Goal: Task Accomplishment & Management: Manage account settings

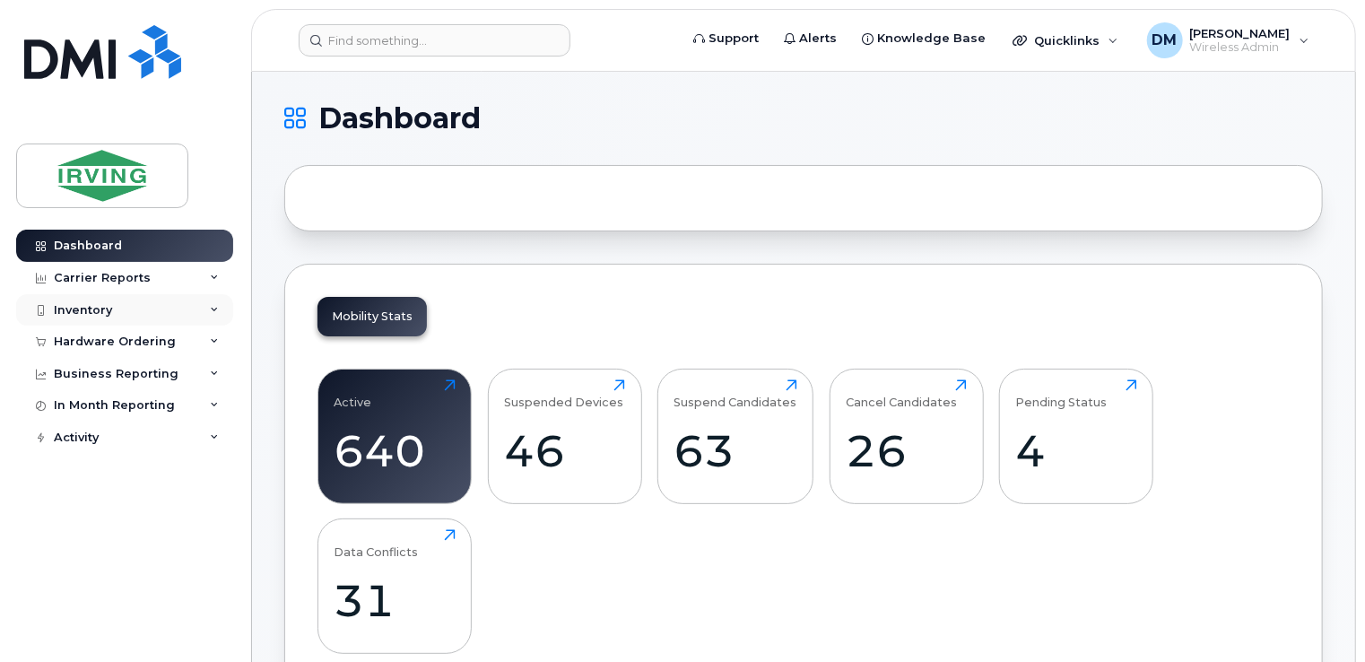
click at [166, 306] on div "Inventory" at bounding box center [124, 310] width 217 height 32
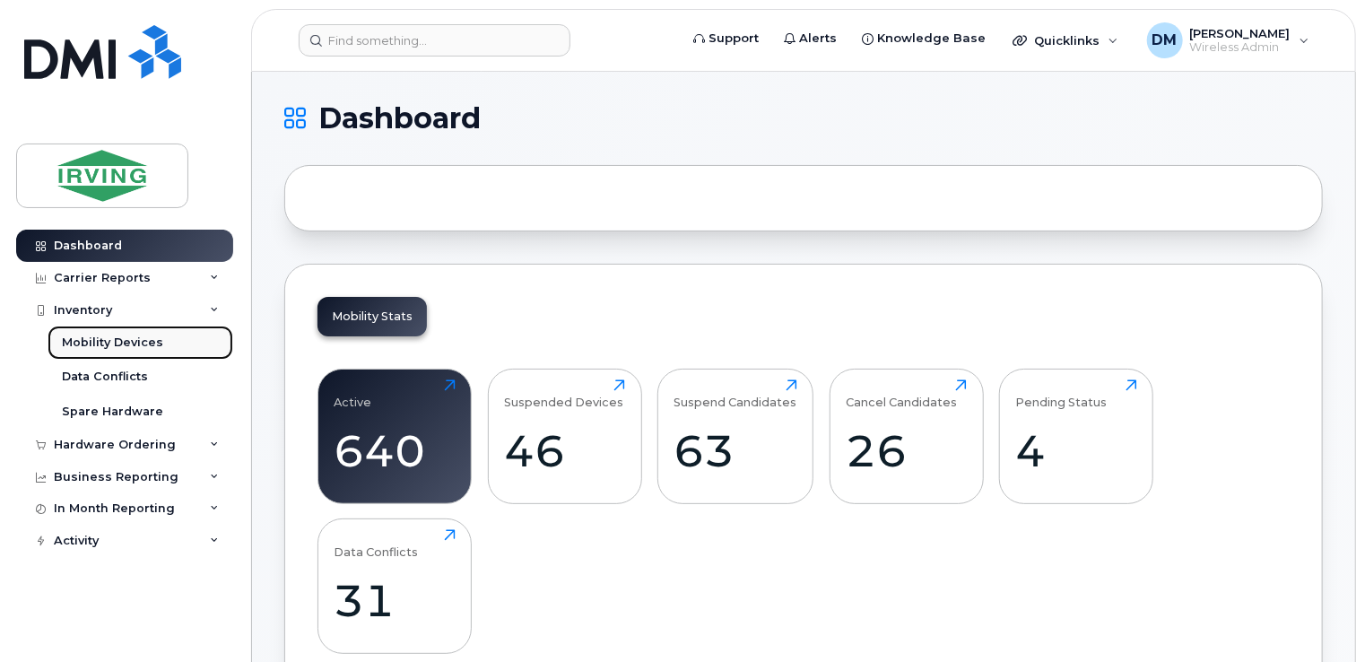
click at [161, 349] on link "Mobility Devices" at bounding box center [141, 342] width 186 height 34
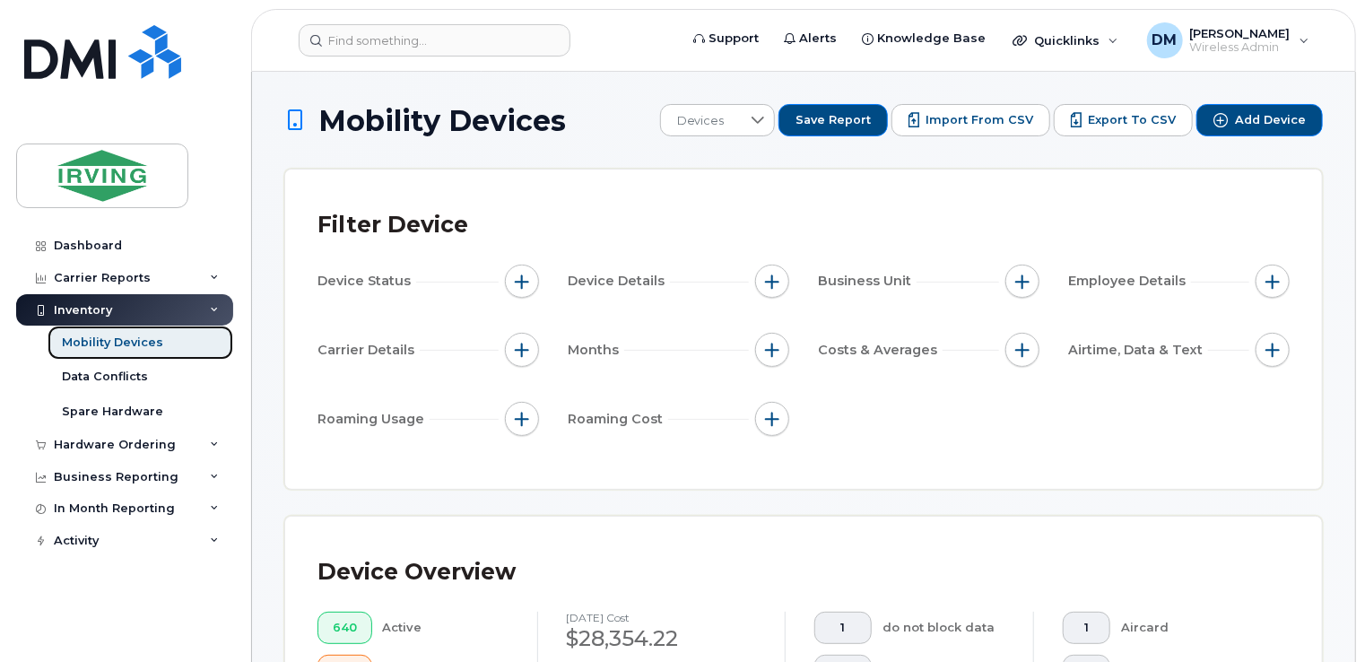
click at [151, 342] on div "Mobility Devices" at bounding box center [112, 342] width 101 height 16
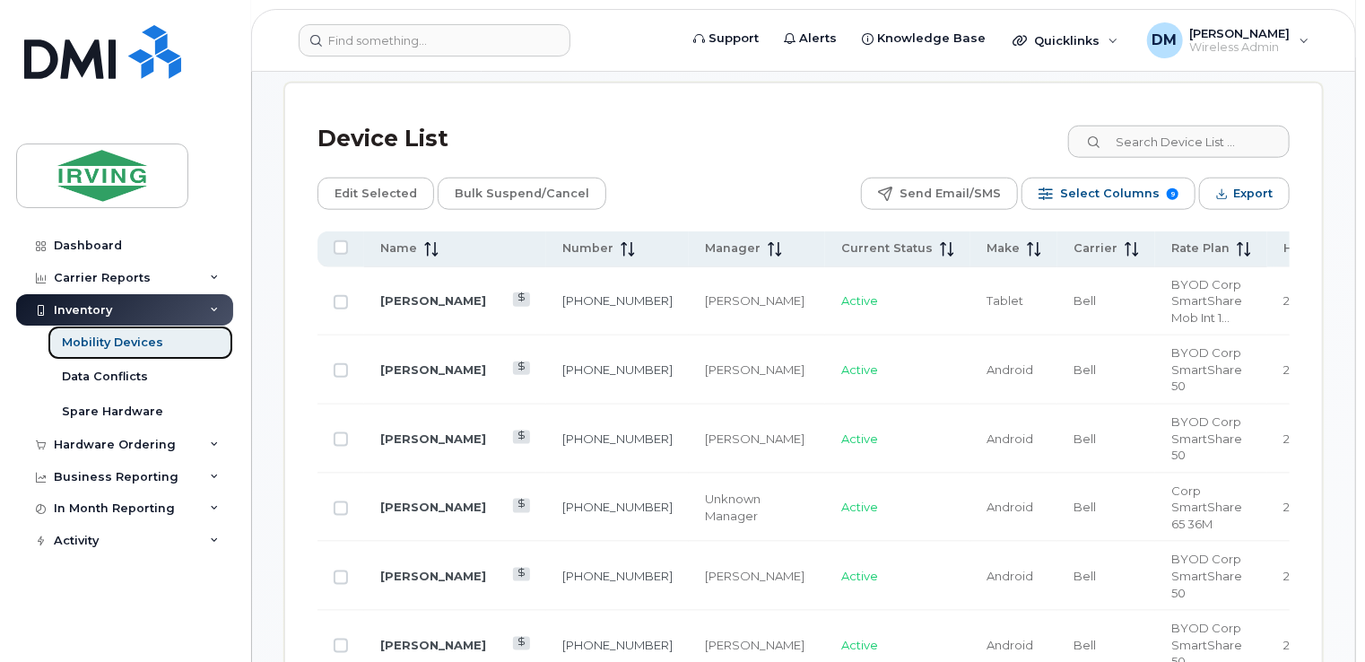
scroll to position [874, 0]
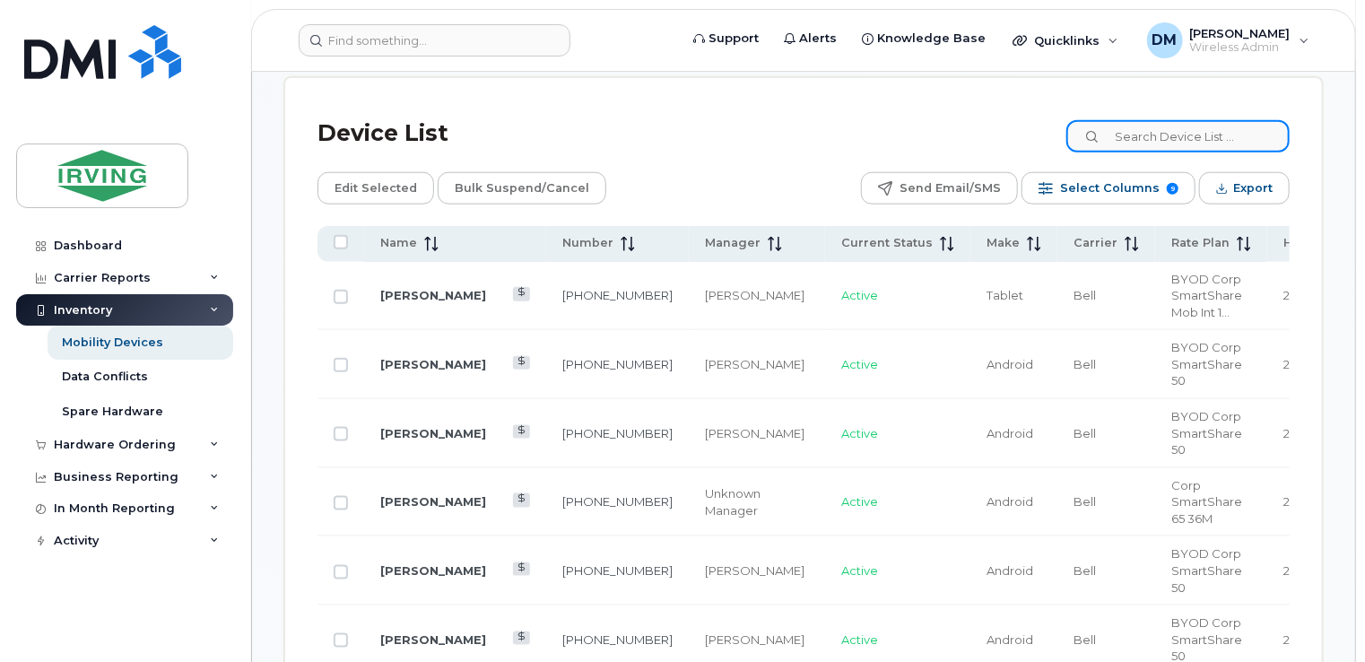
click at [1131, 143] on input at bounding box center [1177, 136] width 223 height 32
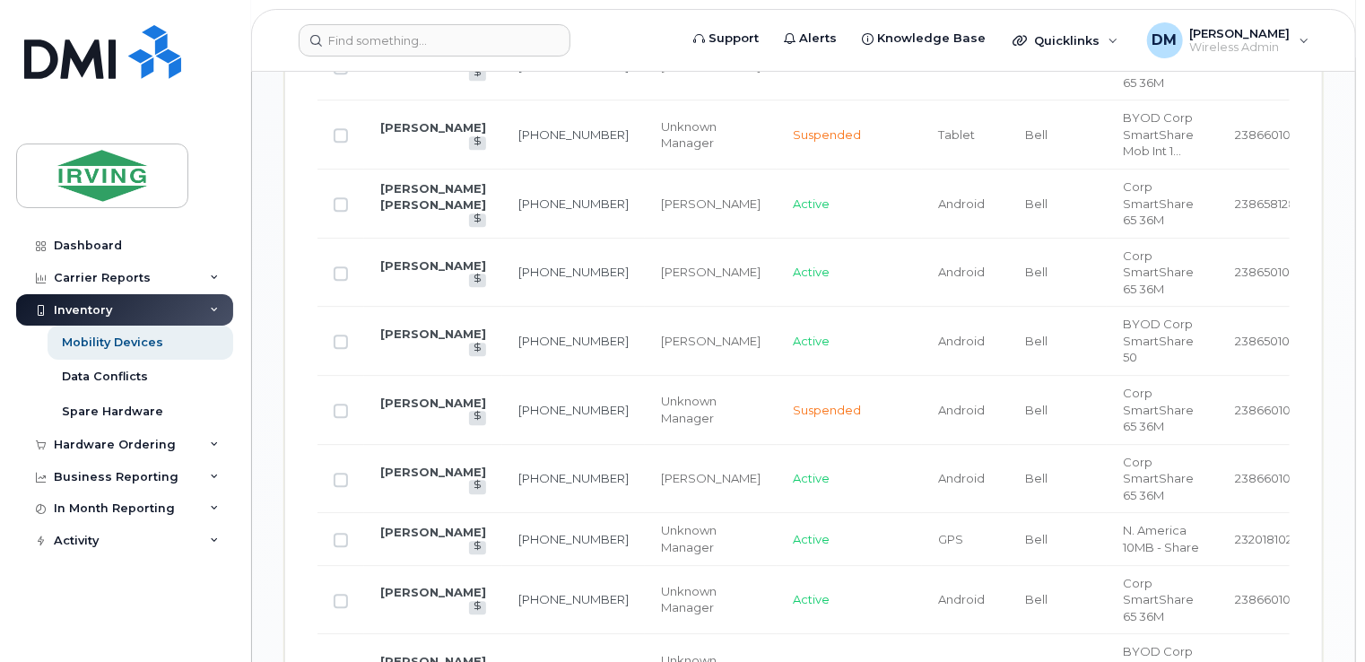
scroll to position [2262, 0]
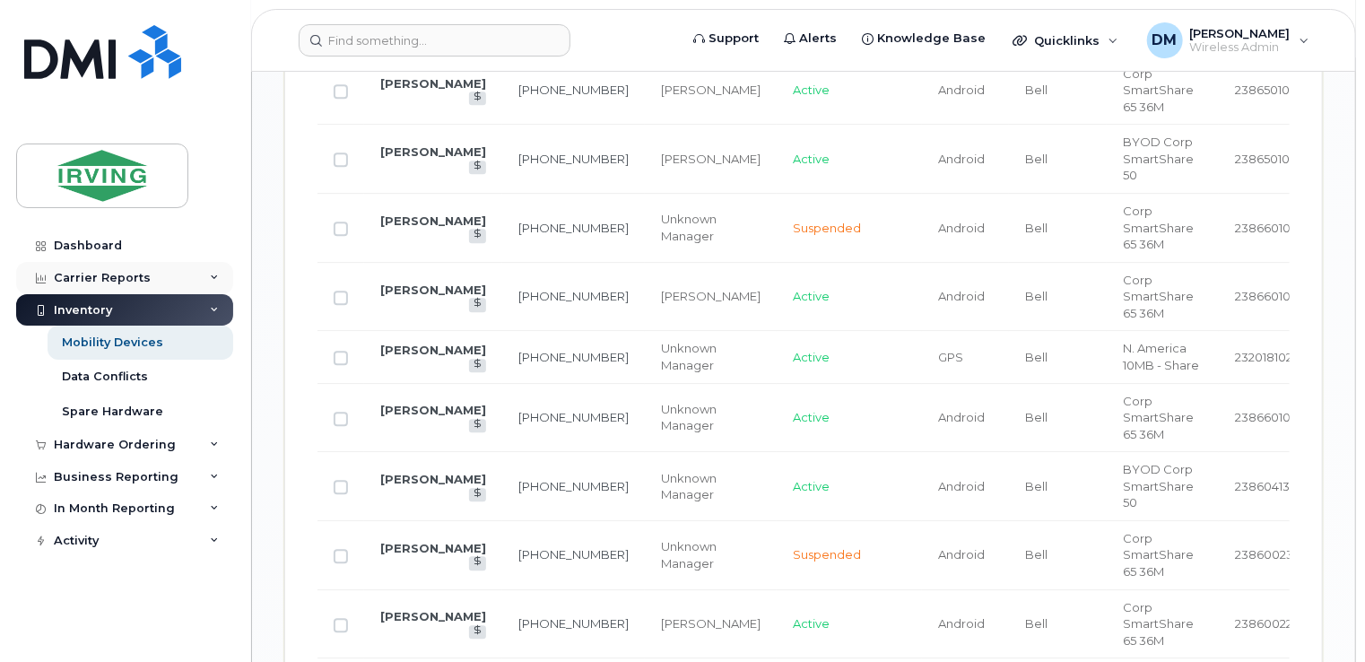
type input "Ana"
click at [82, 264] on div "Carrier Reports" at bounding box center [124, 278] width 217 height 32
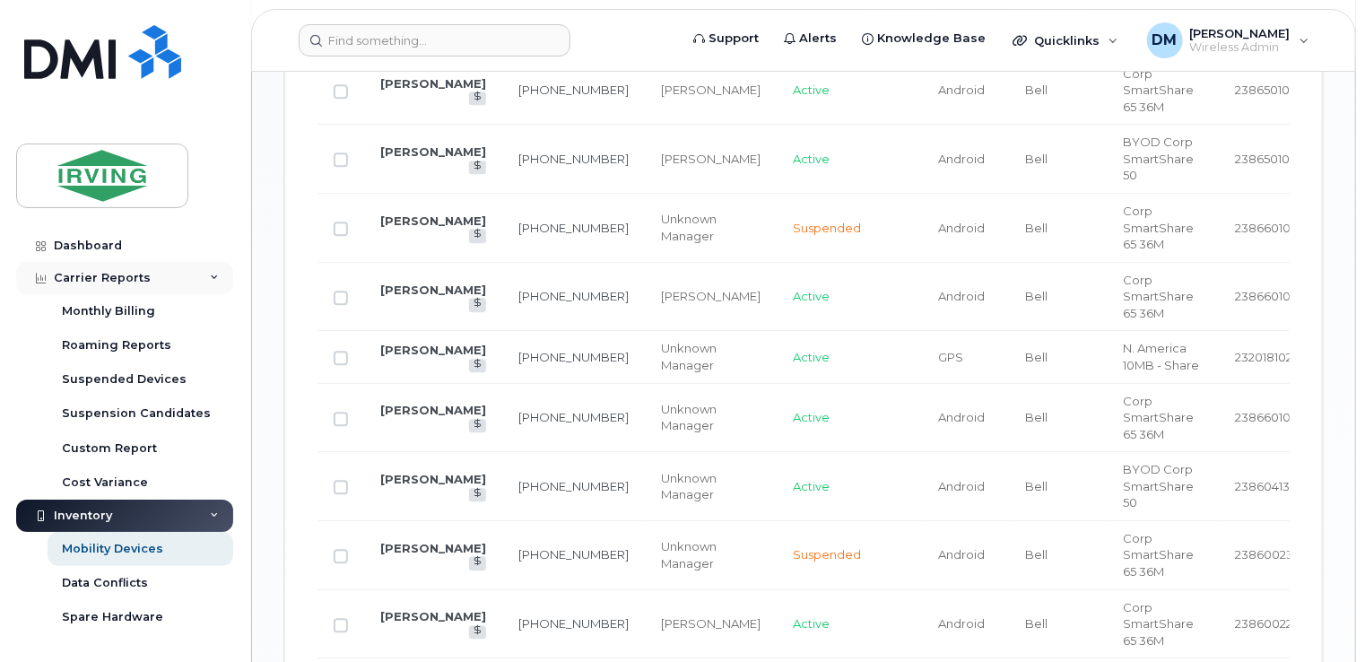
click at [116, 285] on div "Carrier Reports" at bounding box center [124, 278] width 217 height 32
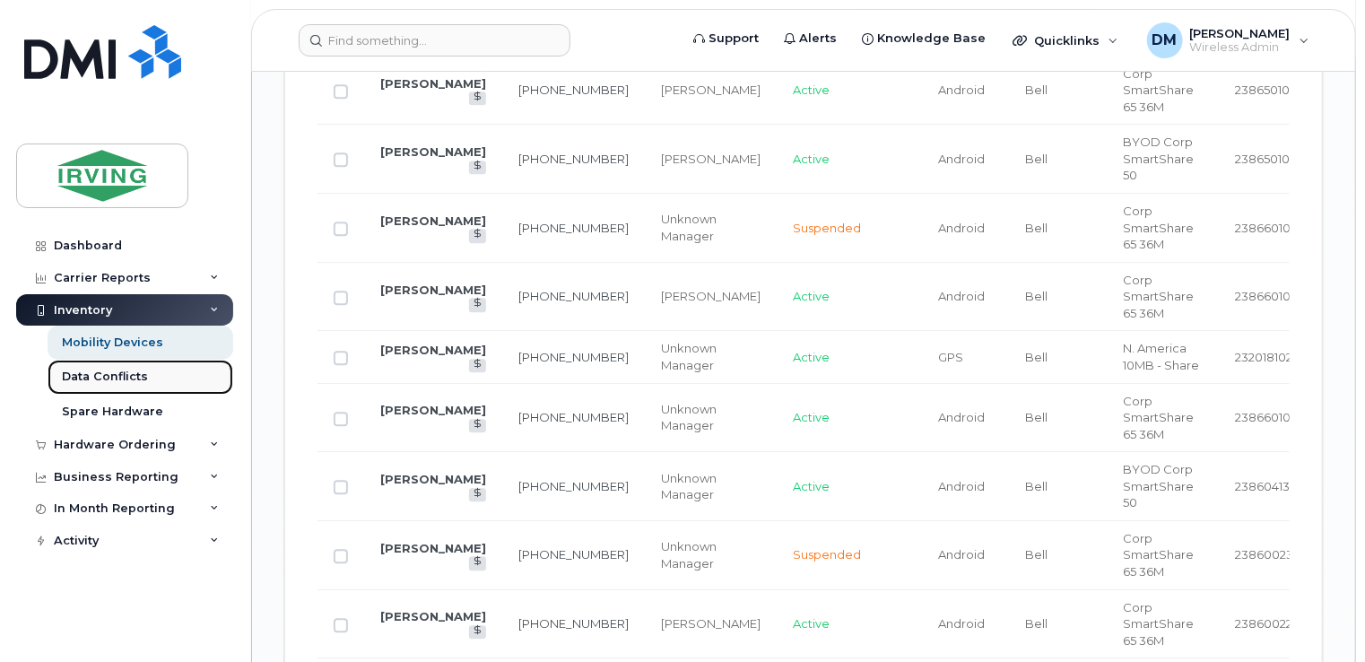
click at [143, 374] on div "Data Conflicts" at bounding box center [105, 376] width 86 height 16
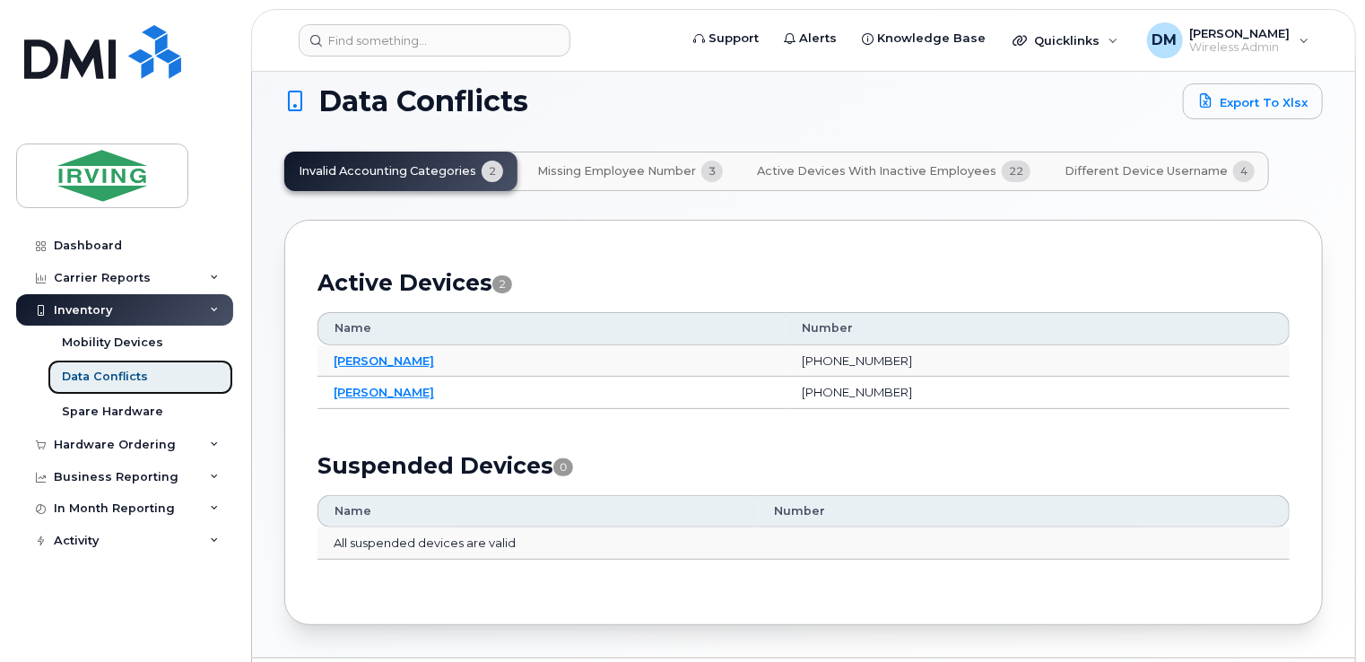
scroll to position [70, 0]
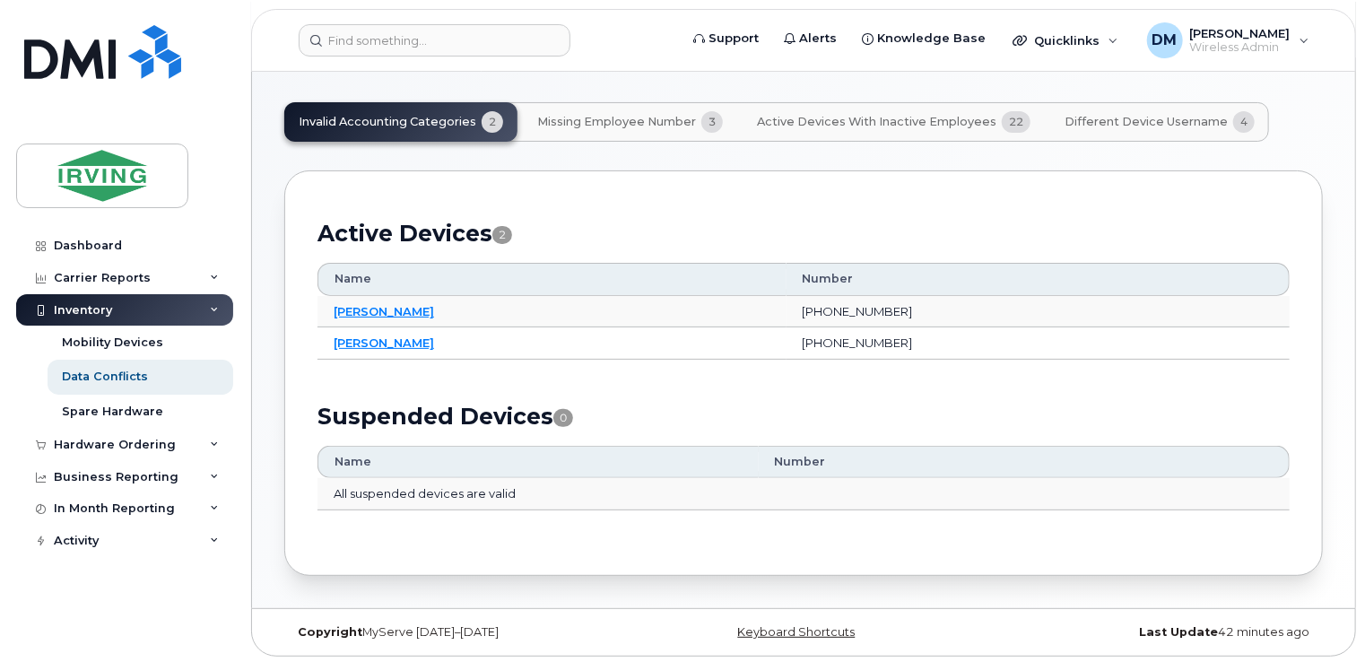
click at [812, 131] on button "Active Devices with Inactive Employees 22" at bounding box center [893, 121] width 302 height 39
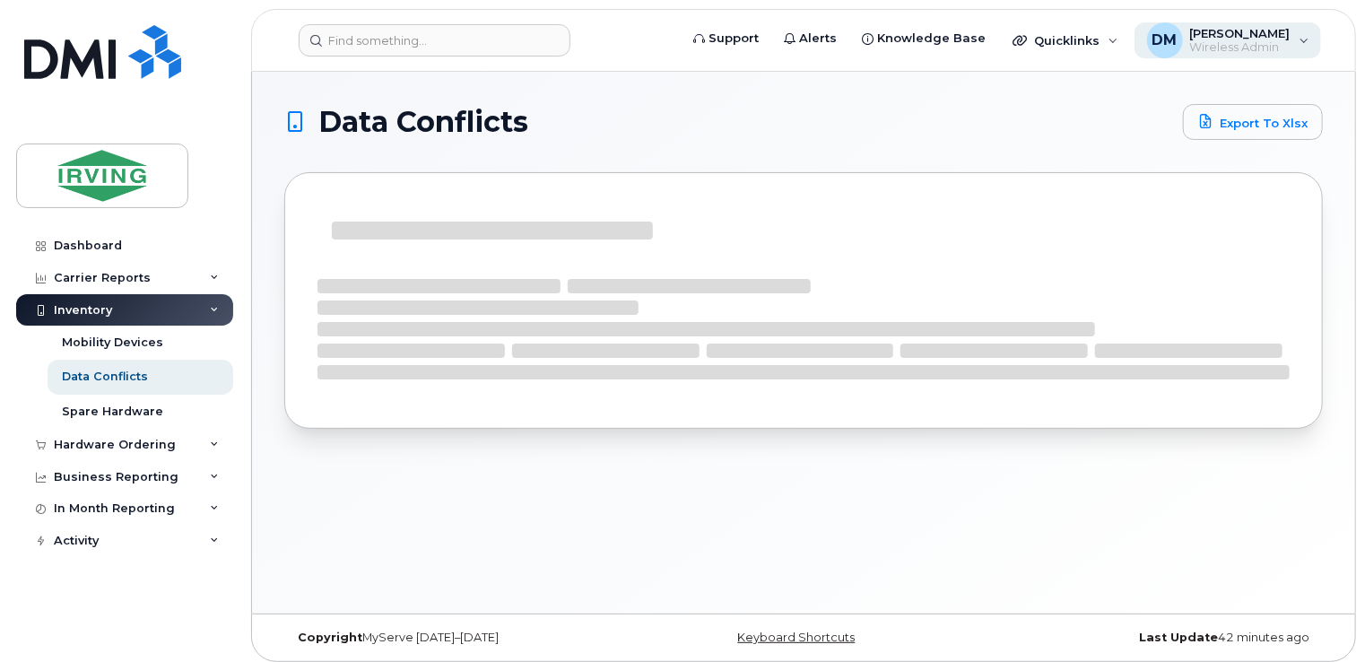
click at [1209, 47] on span "Wireless Admin" at bounding box center [1240, 47] width 100 height 14
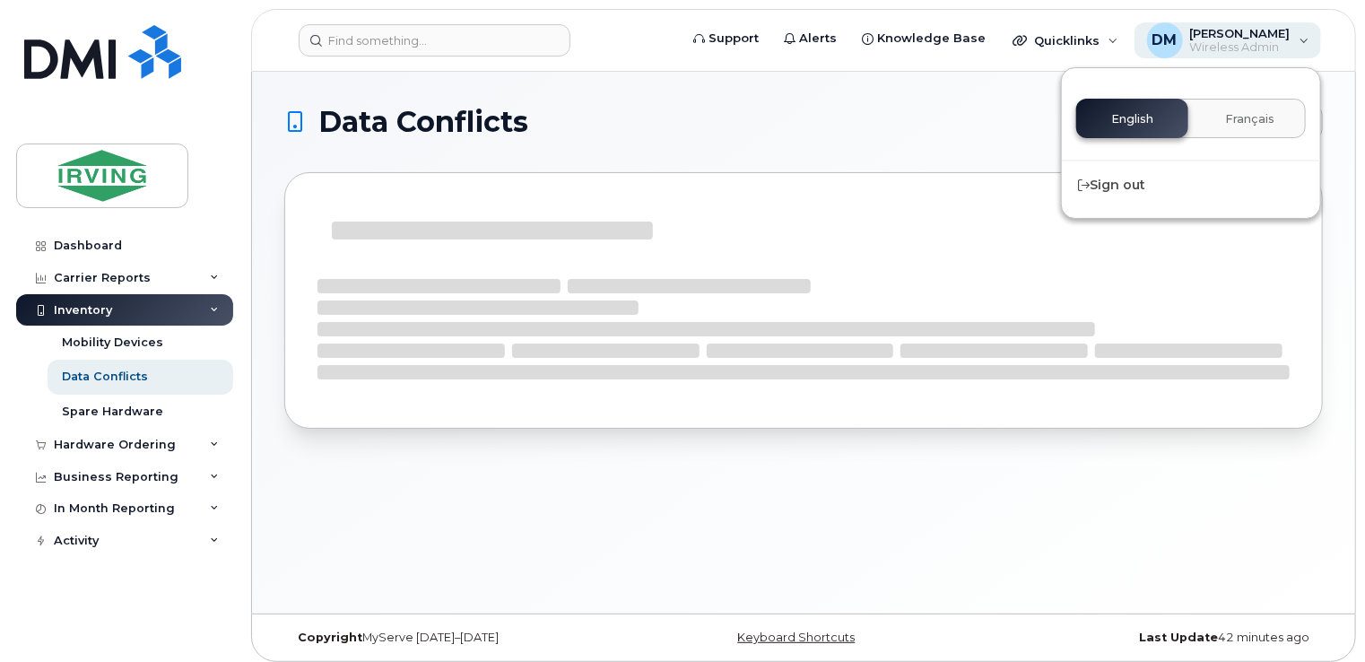
click at [1209, 47] on span "Wireless Admin" at bounding box center [1240, 47] width 100 height 14
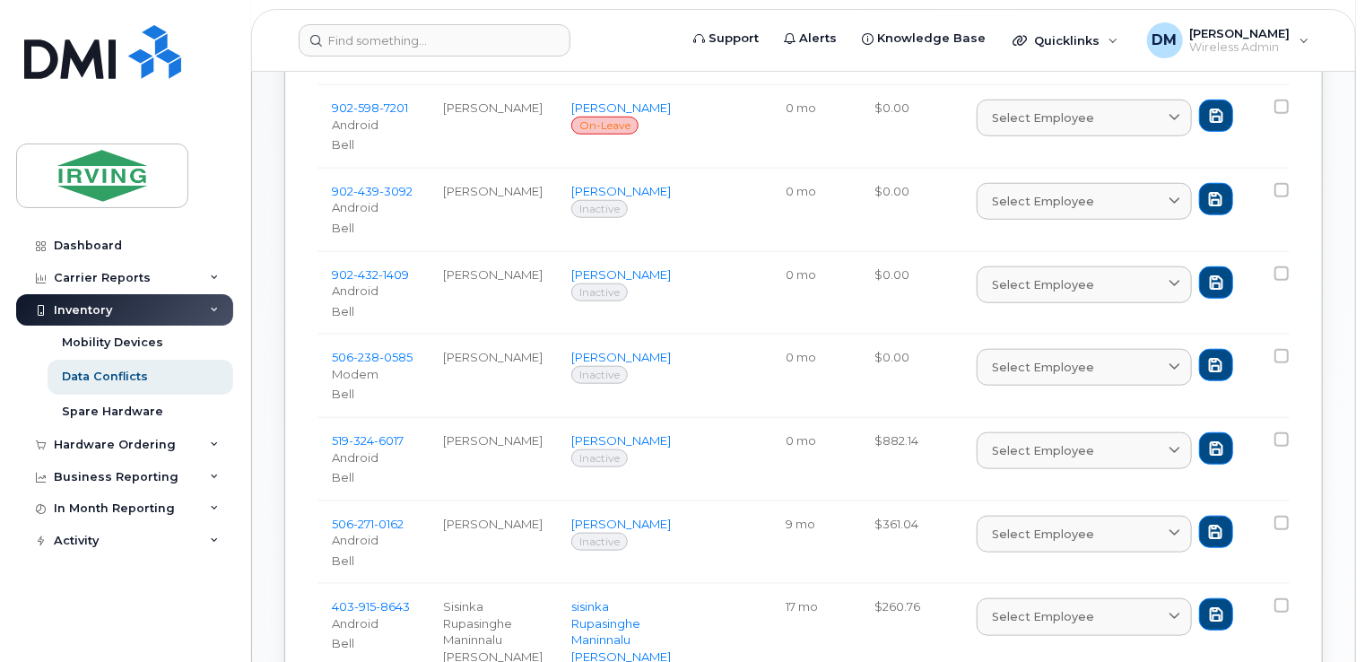
scroll to position [709, 0]
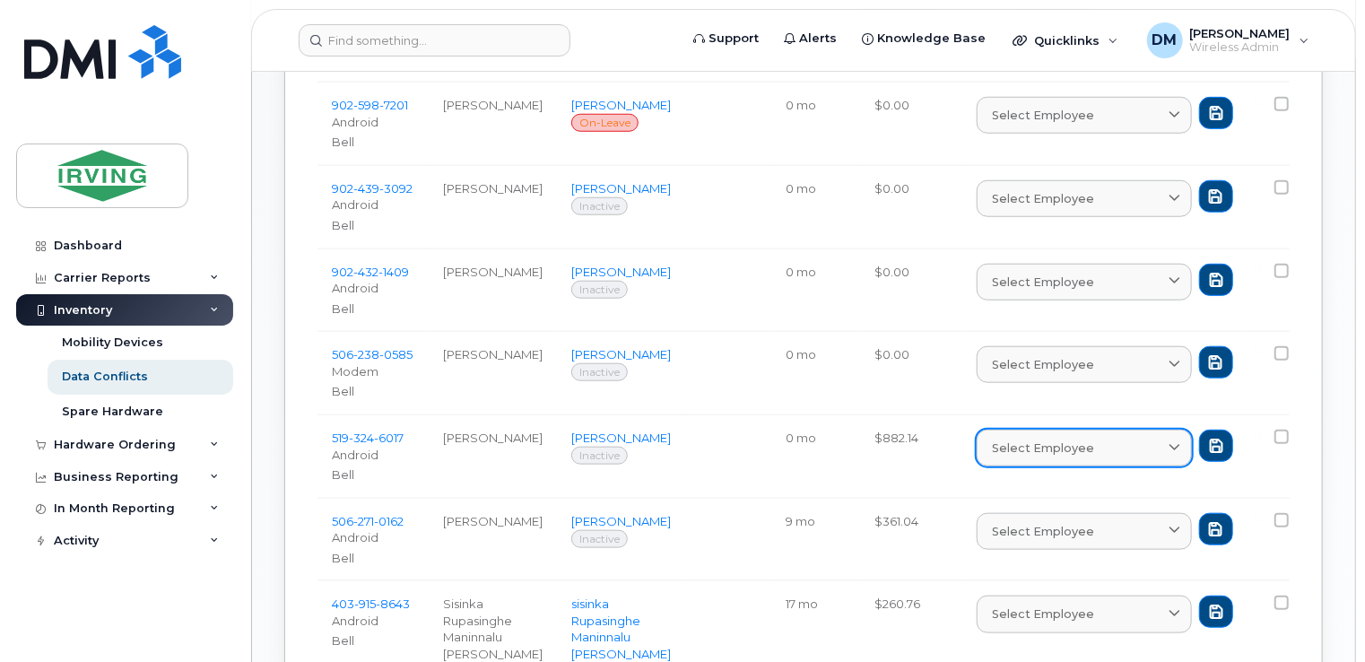
click at [1049, 446] on span "Select employee" at bounding box center [1043, 447] width 102 height 17
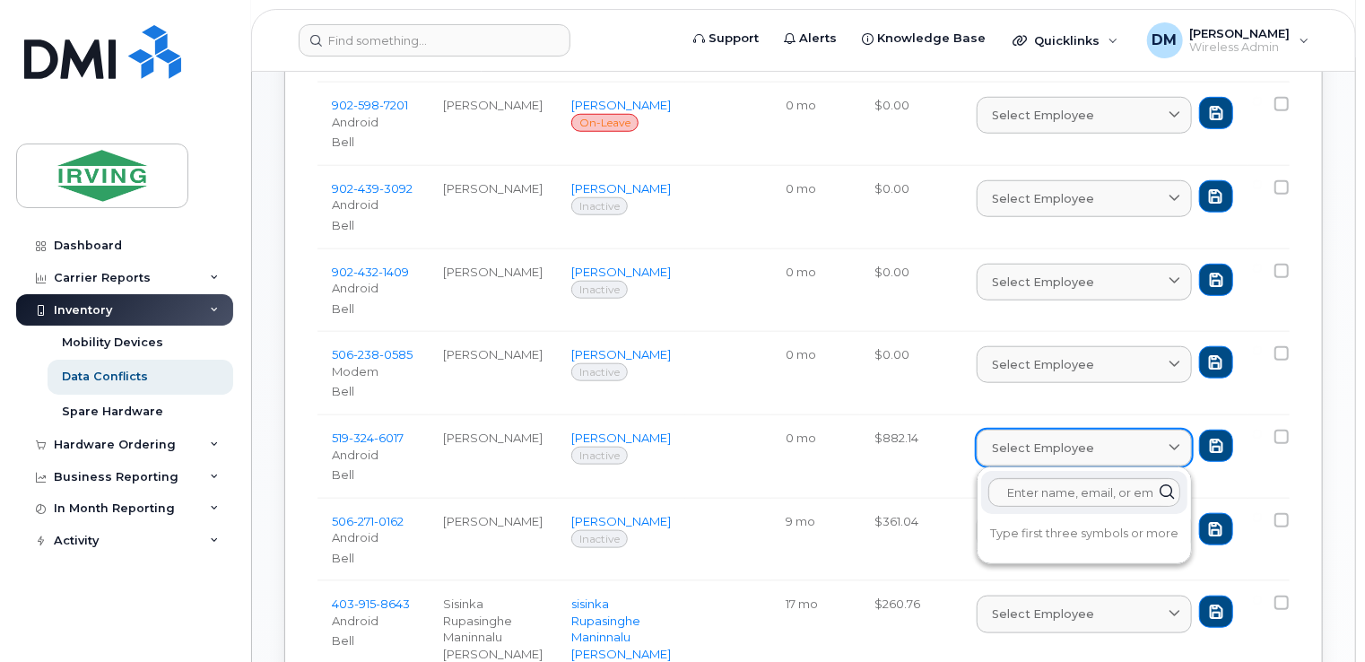
click at [1049, 446] on span "Select employee" at bounding box center [1043, 447] width 102 height 17
click at [1363, 339] on body "Support Alerts Knowledge Base Quicklinks Suspend / Cancel Device Change SIM Car…" at bounding box center [682, 493] width 1365 height 2405
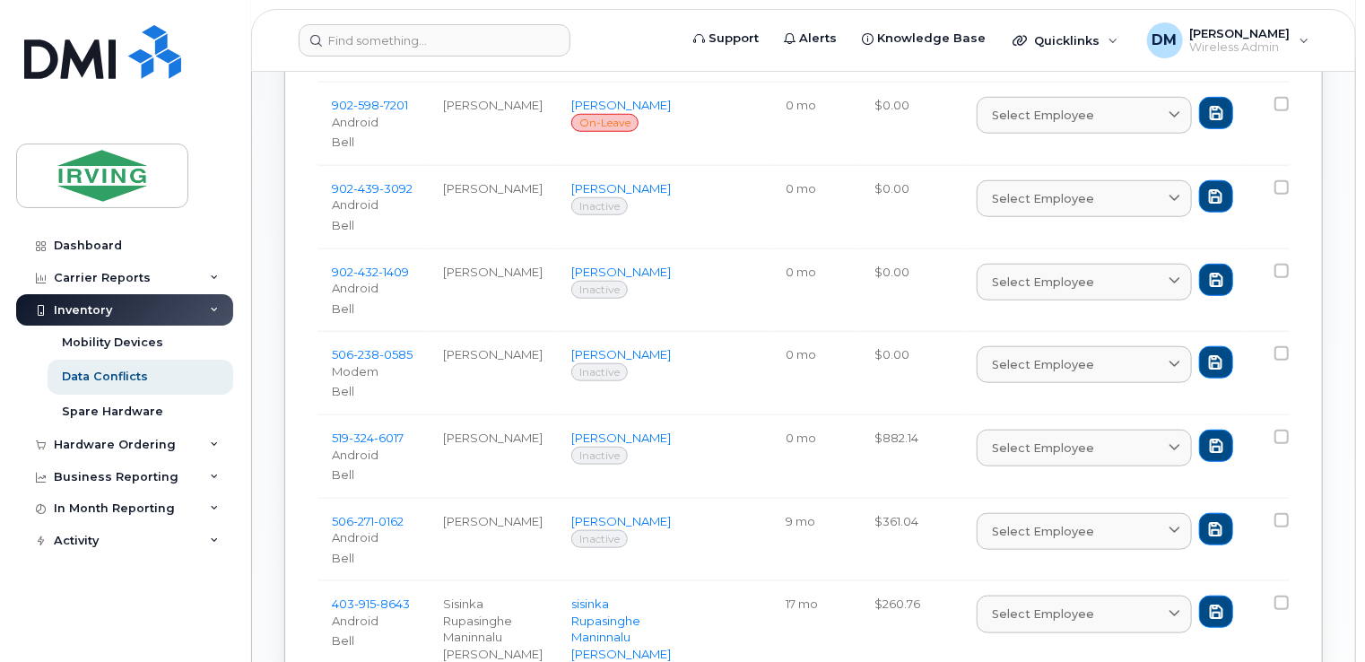
scroll to position [0, 0]
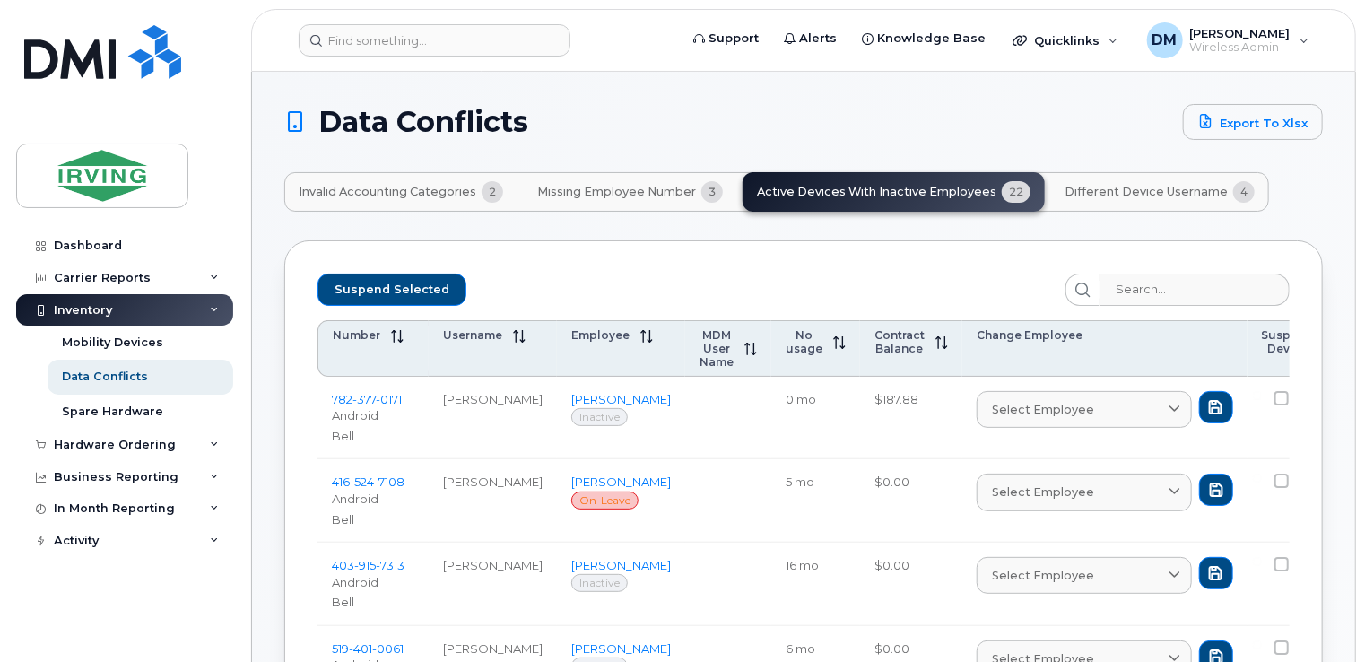
click at [1085, 186] on span "Different Device Username" at bounding box center [1145, 192] width 163 height 14
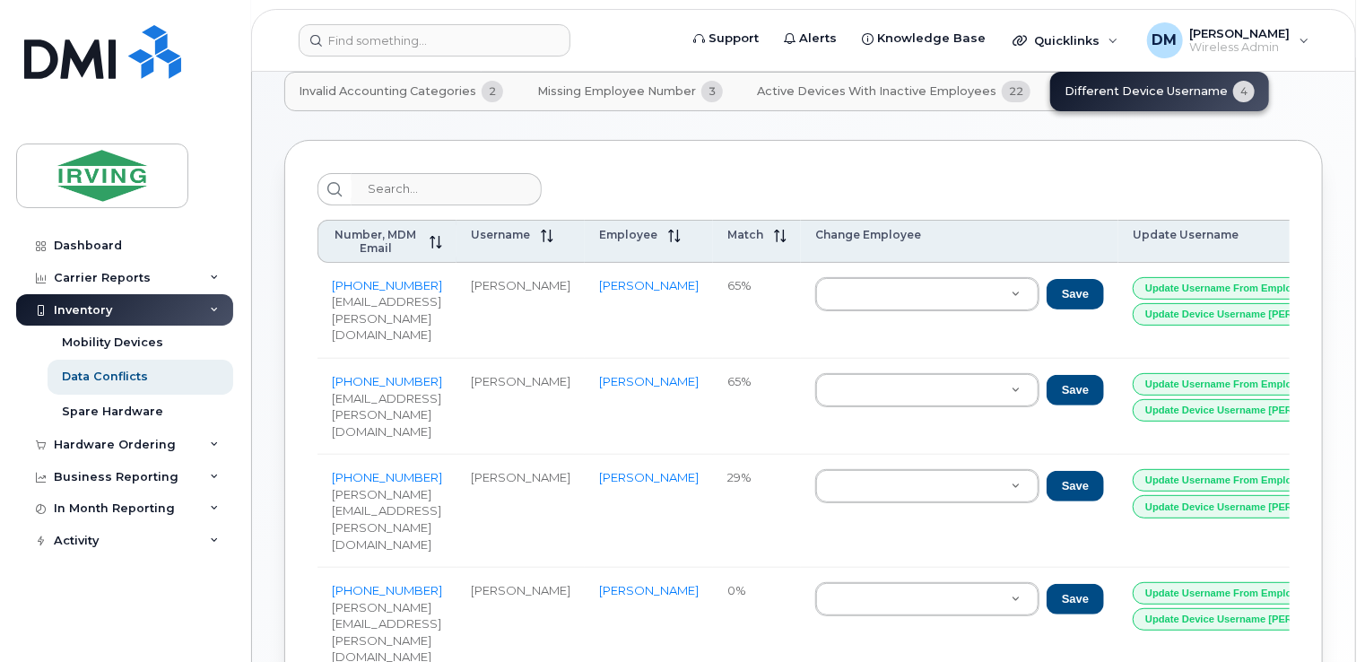
click at [902, 96] on span "Active Devices with Inactive Employees" at bounding box center [876, 91] width 239 height 14
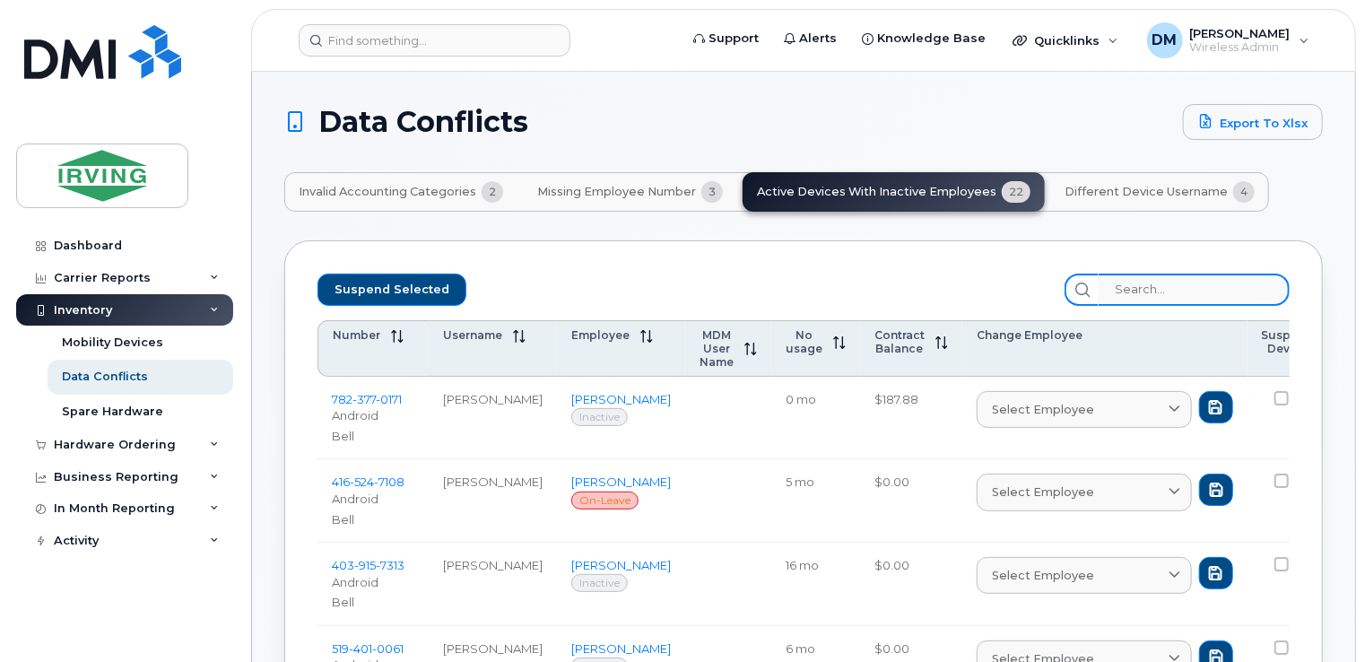
click at [1208, 282] on input "search" at bounding box center [1193, 289] width 191 height 32
type input "a"
checkbox input "false"
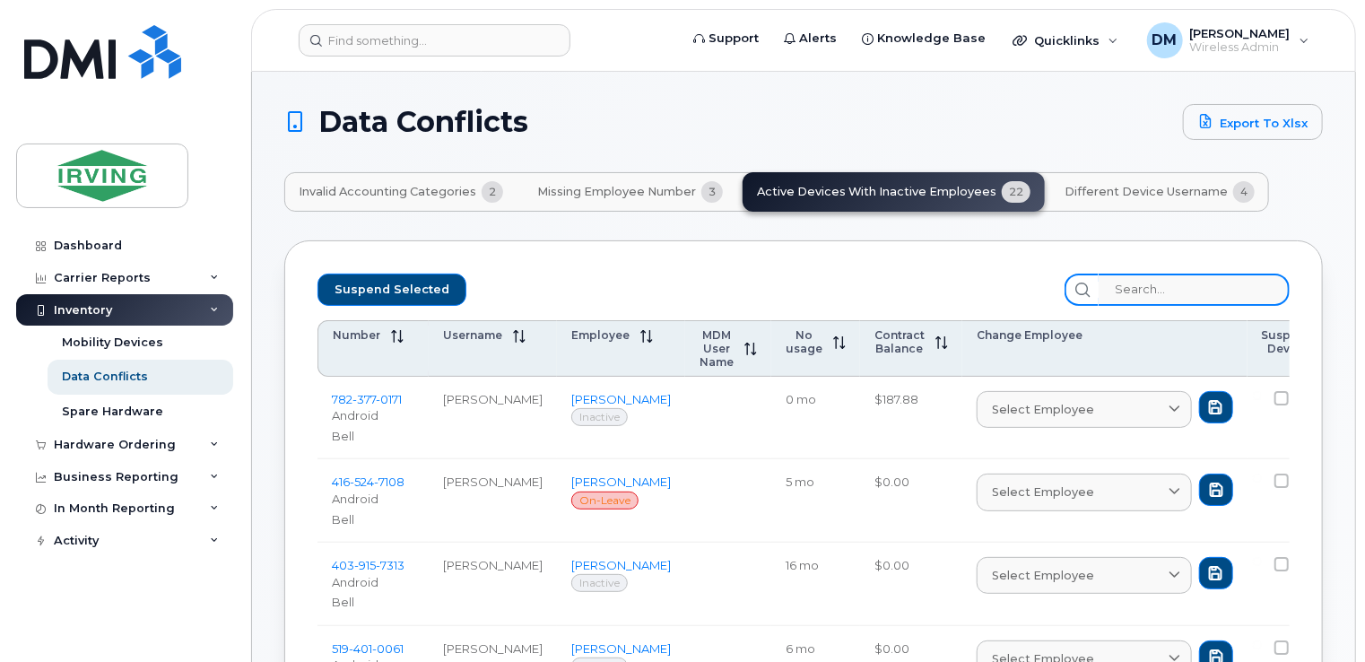
checkbox input "false"
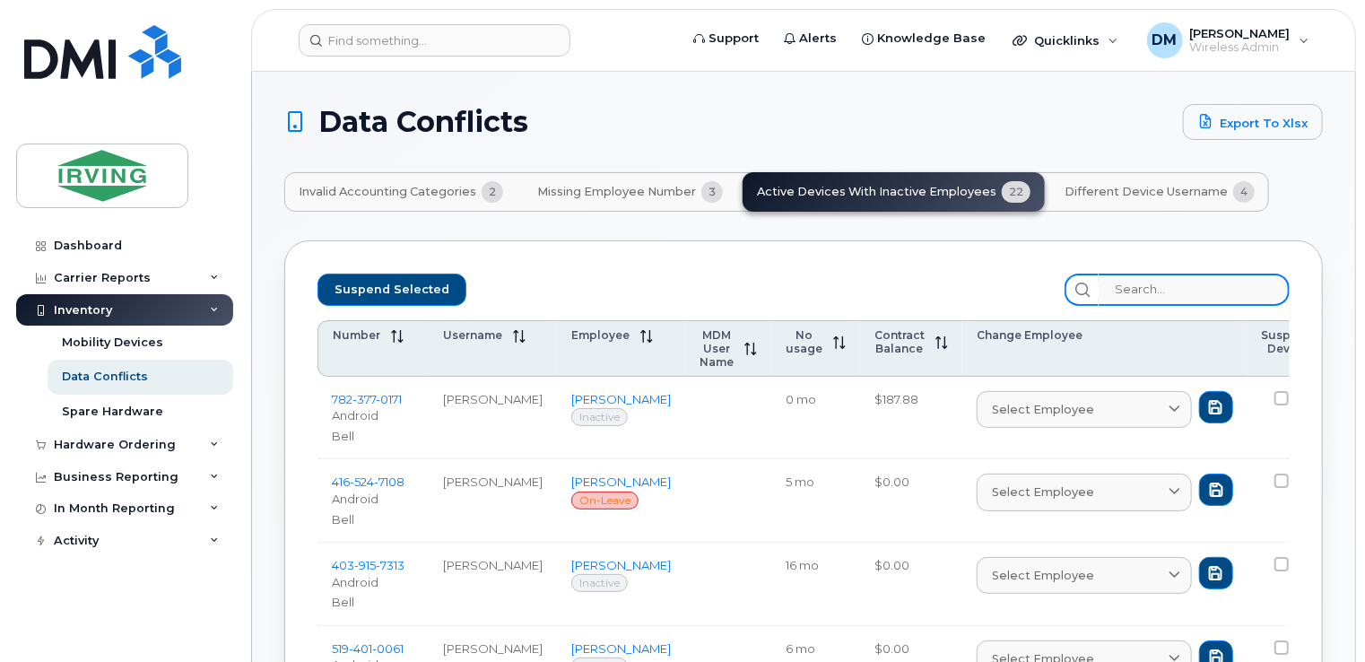
checkbox input "false"
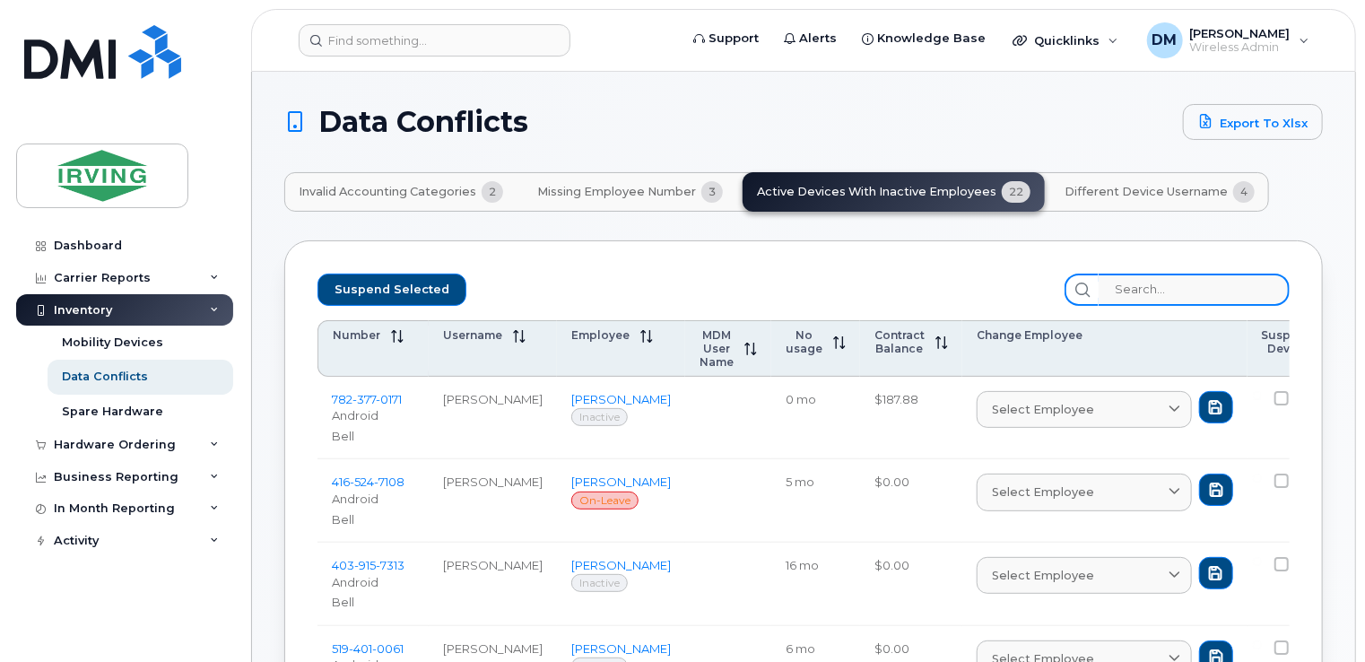
checkbox input "false"
type input "an"
checkbox input "false"
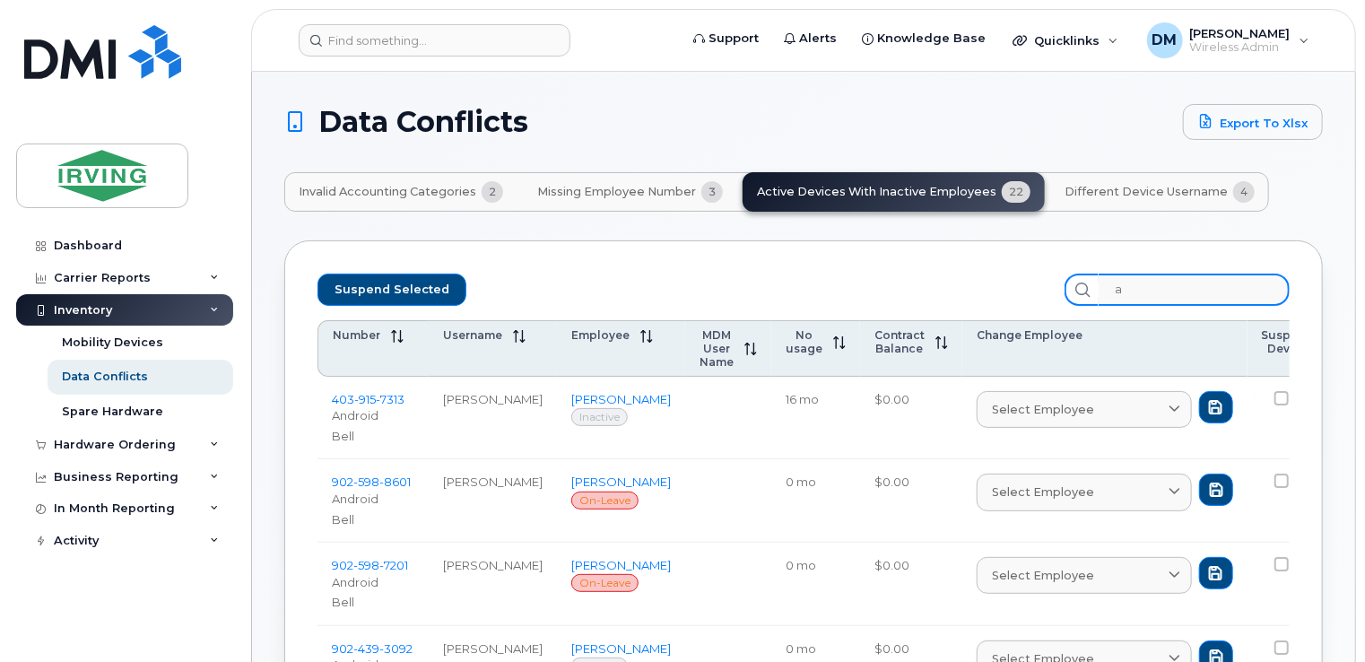
checkbox input "false"
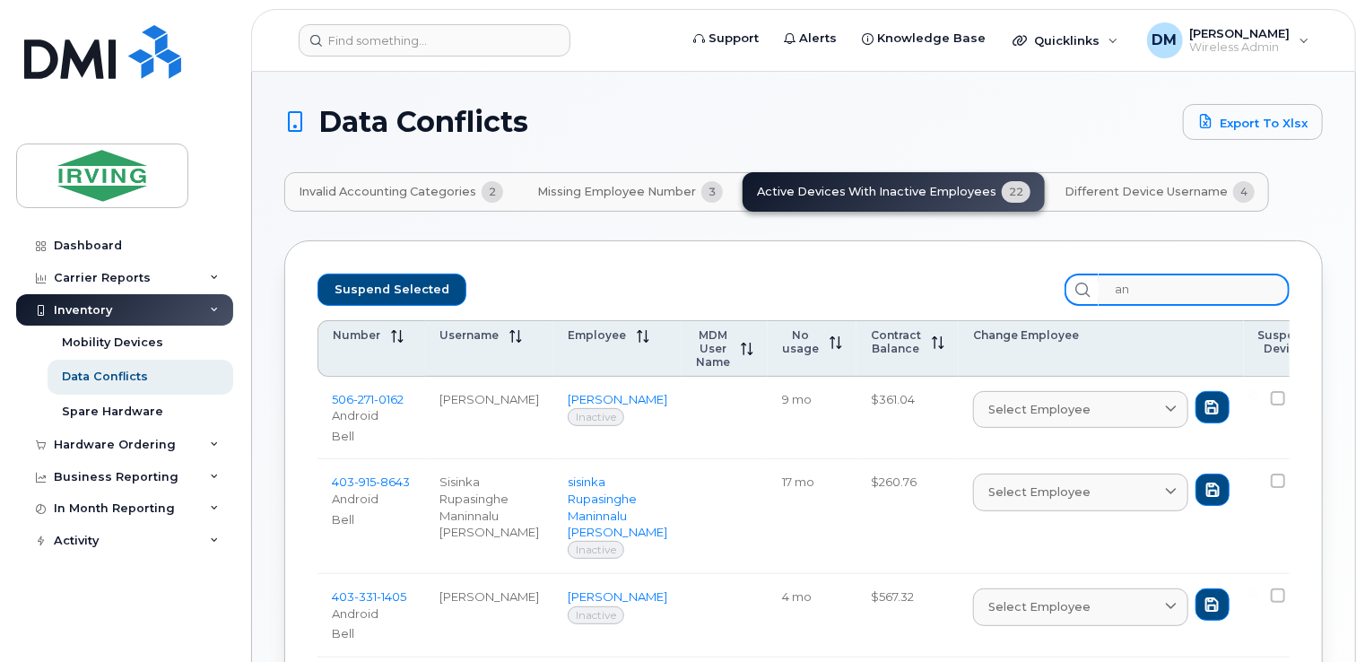
type input "a"
checkbox input "false"
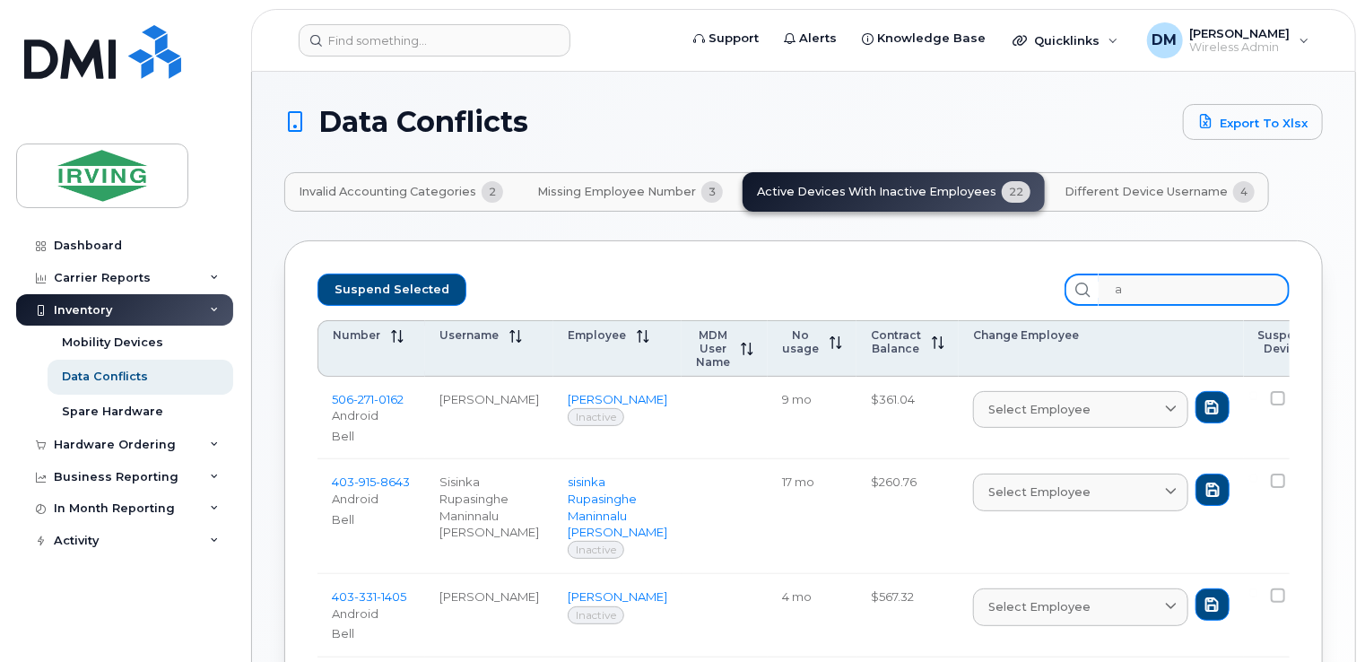
checkbox input "false"
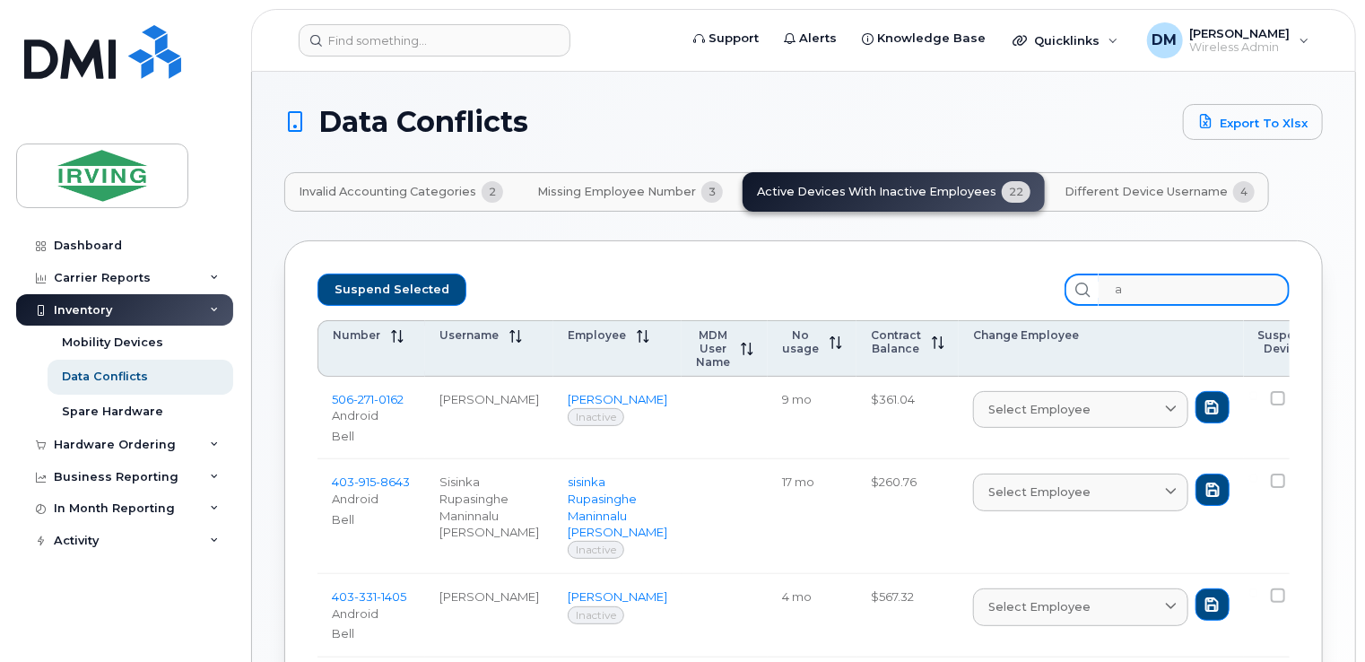
checkbox input "false"
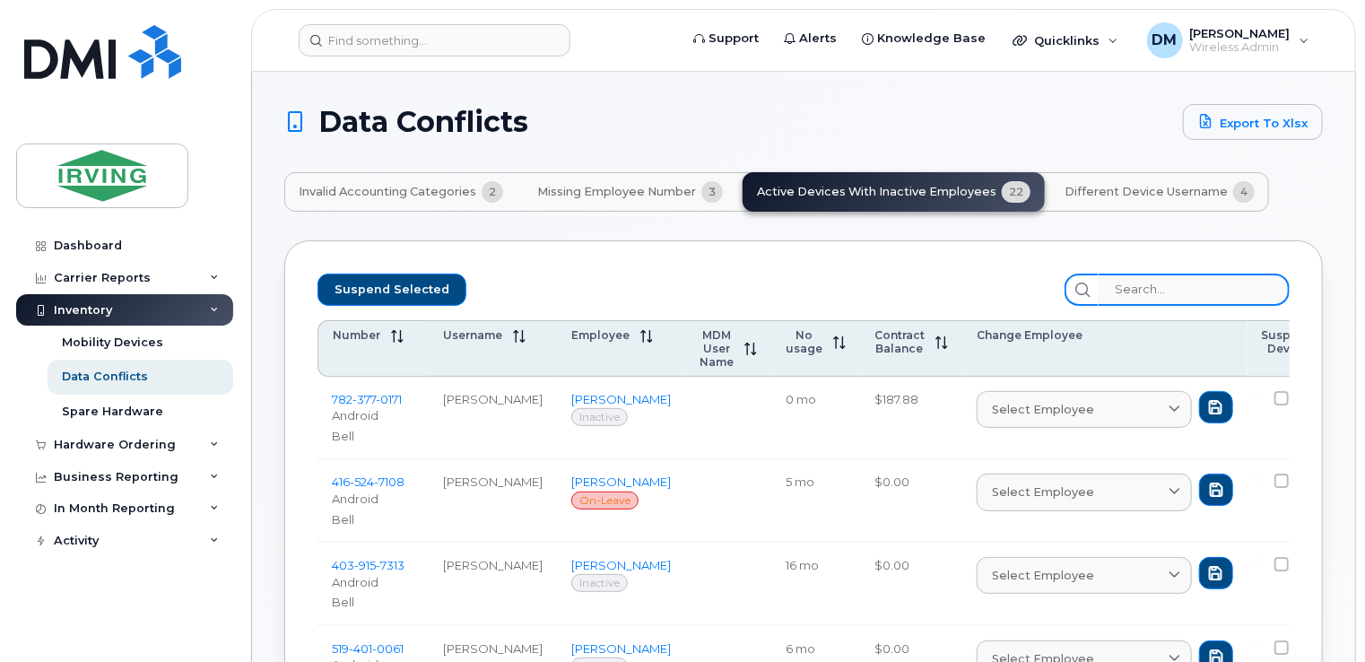
type input "t"
checkbox input "false"
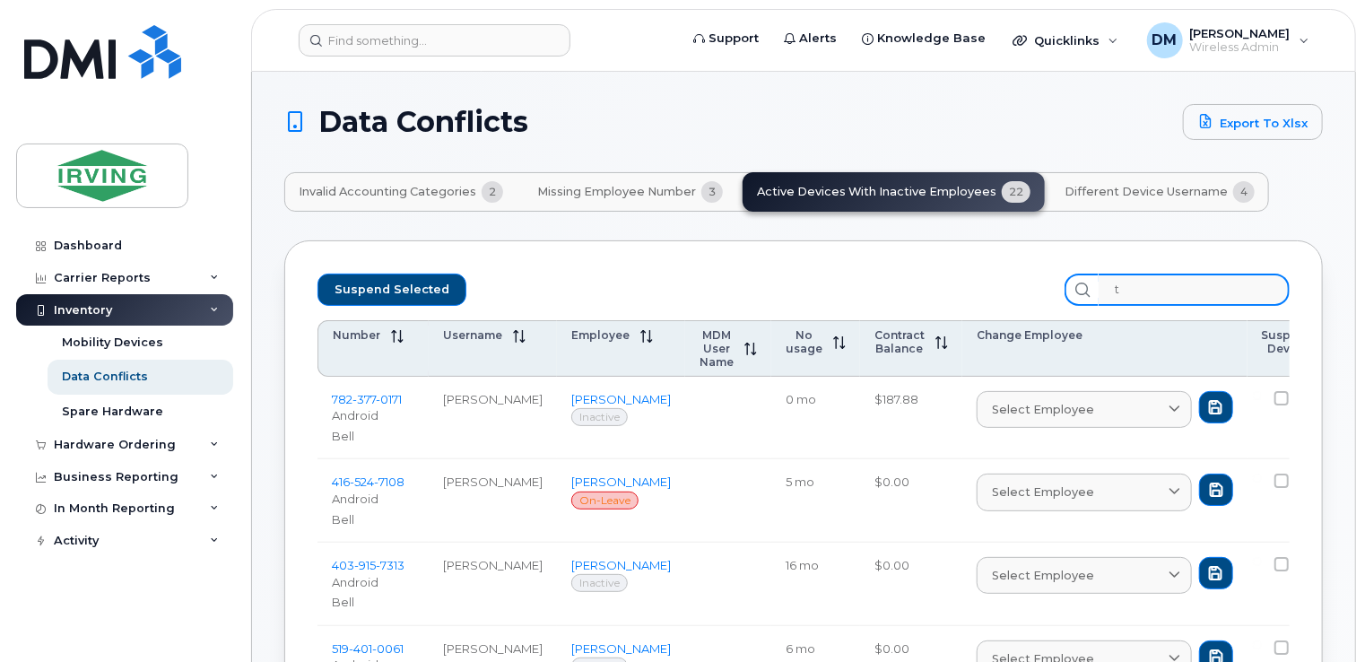
checkbox input "false"
type input "th"
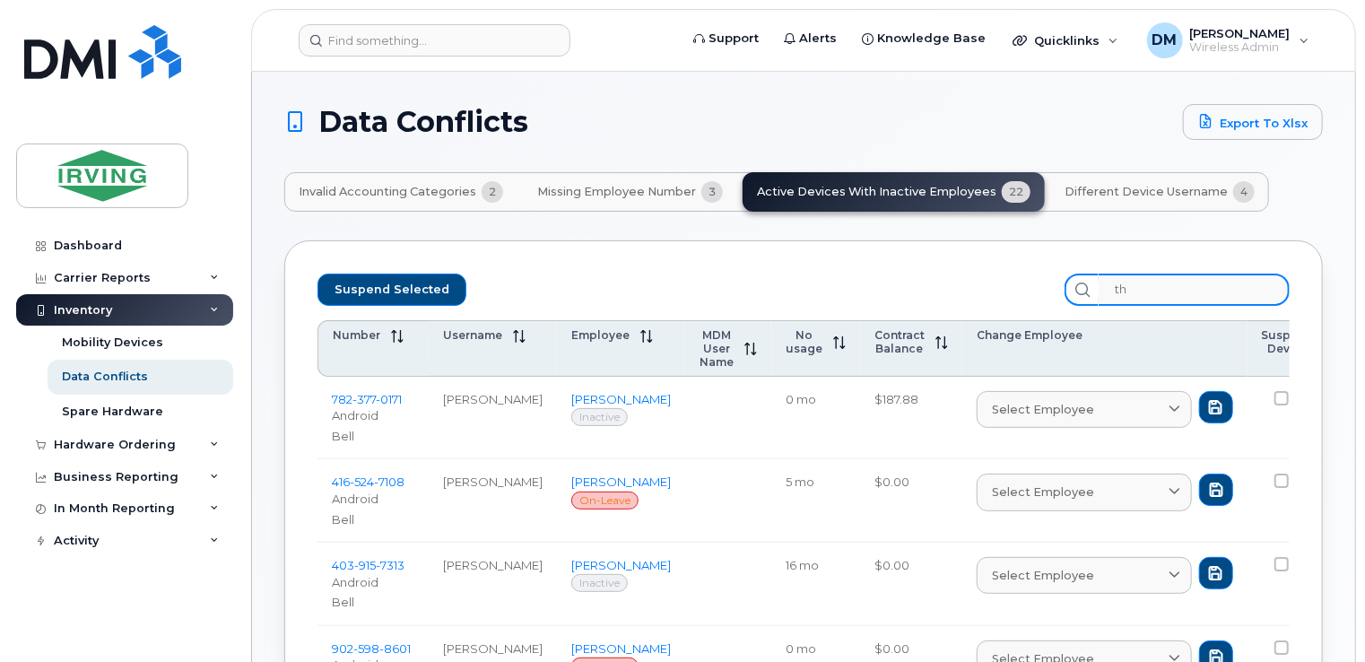
checkbox input "false"
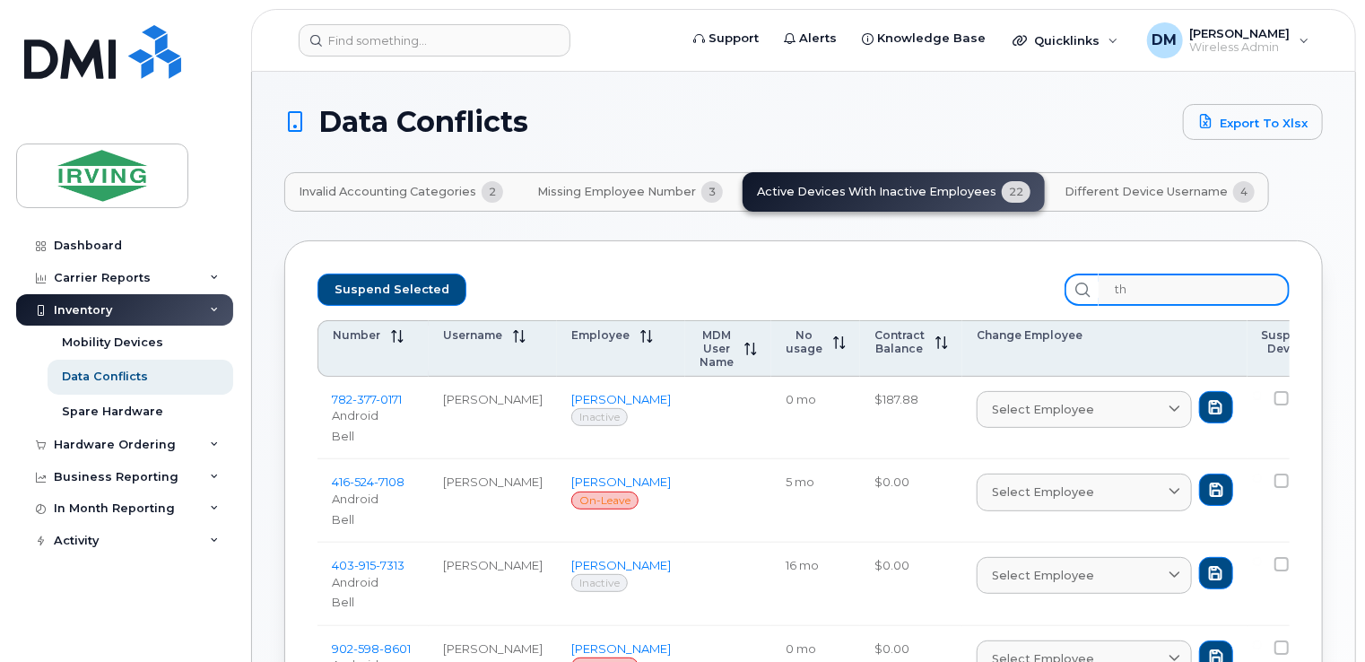
checkbox input "false"
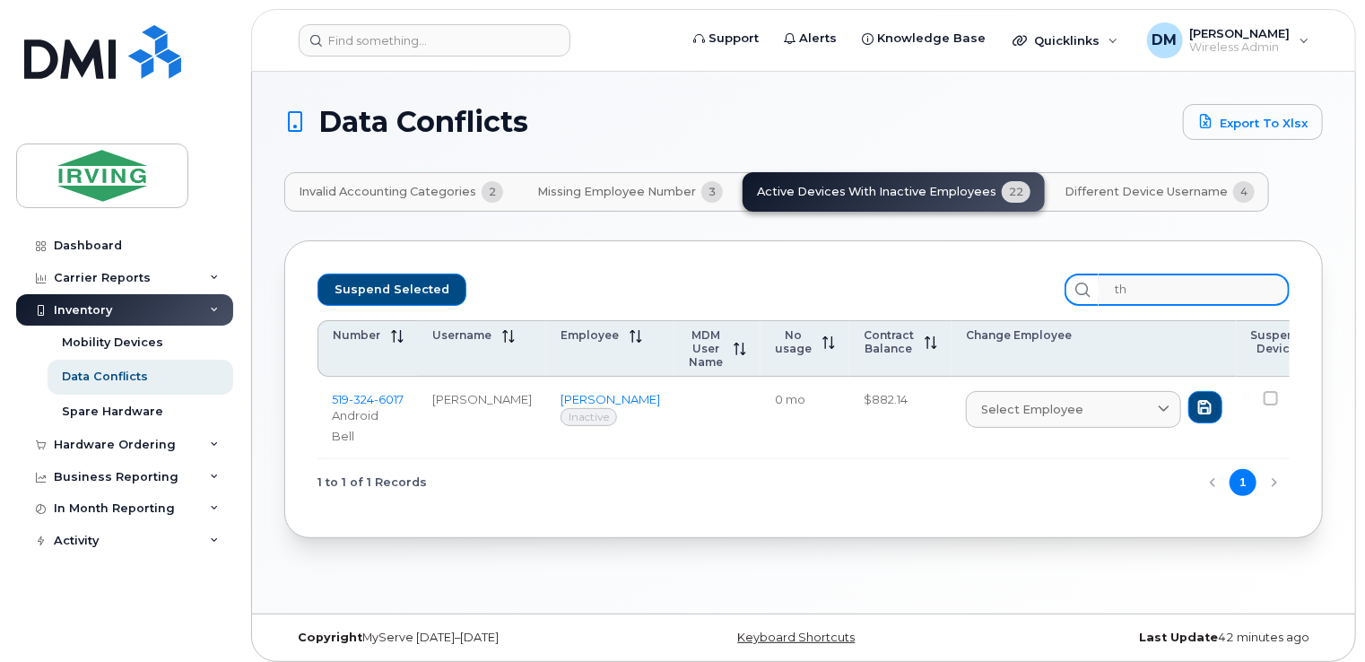
type input "the"
checkbox input "false"
type input "ther"
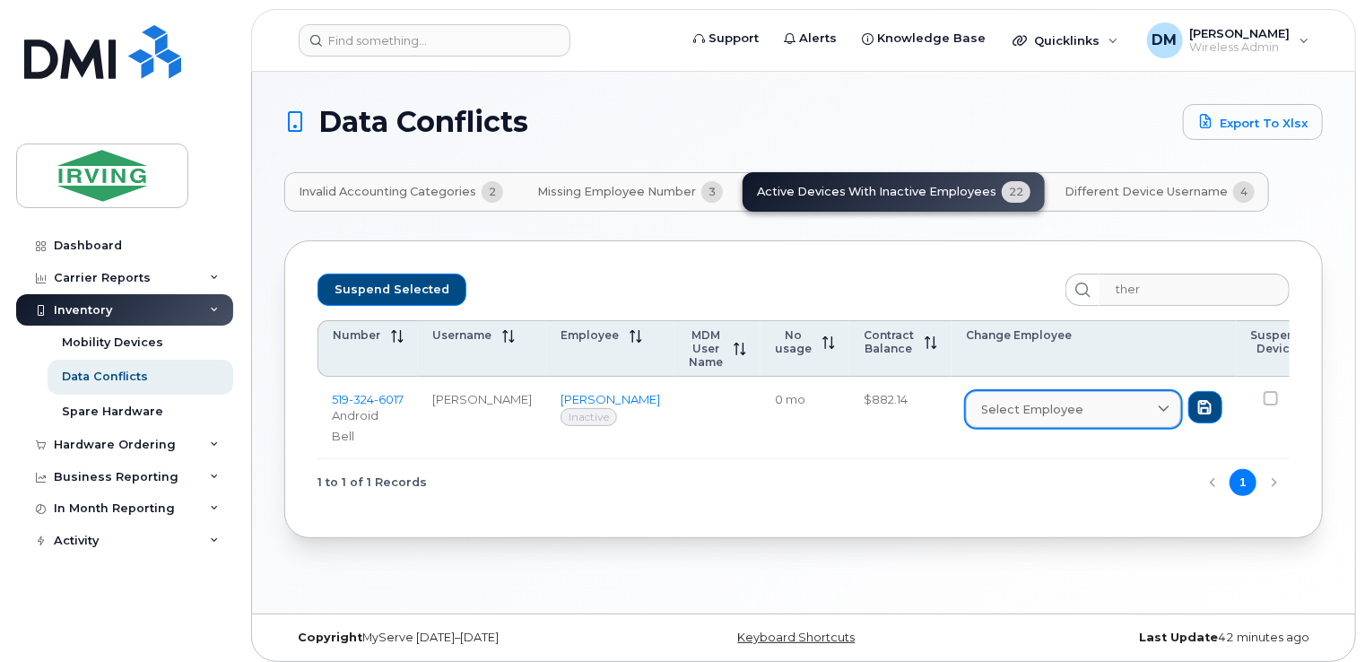
click at [1067, 407] on div "Select employee" at bounding box center [1073, 409] width 185 height 17
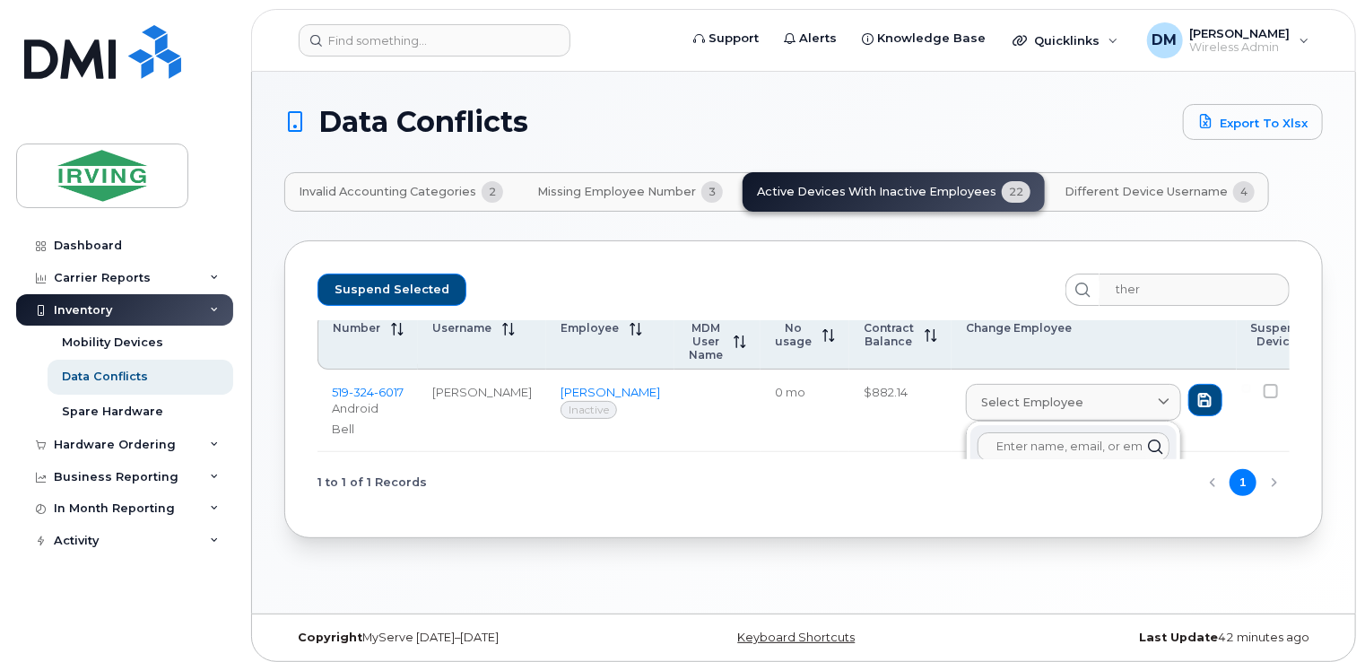
click at [1036, 438] on input "text" at bounding box center [1073, 446] width 192 height 29
type input "anah"
drag, startPoint x: 1291, startPoint y: 346, endPoint x: 1291, endPoint y: 377, distance: 31.4
click at [1291, 377] on div "Suspend Selected ther Number Username Employee MDM User Name No usage Contract …" at bounding box center [803, 389] width 1038 height 298
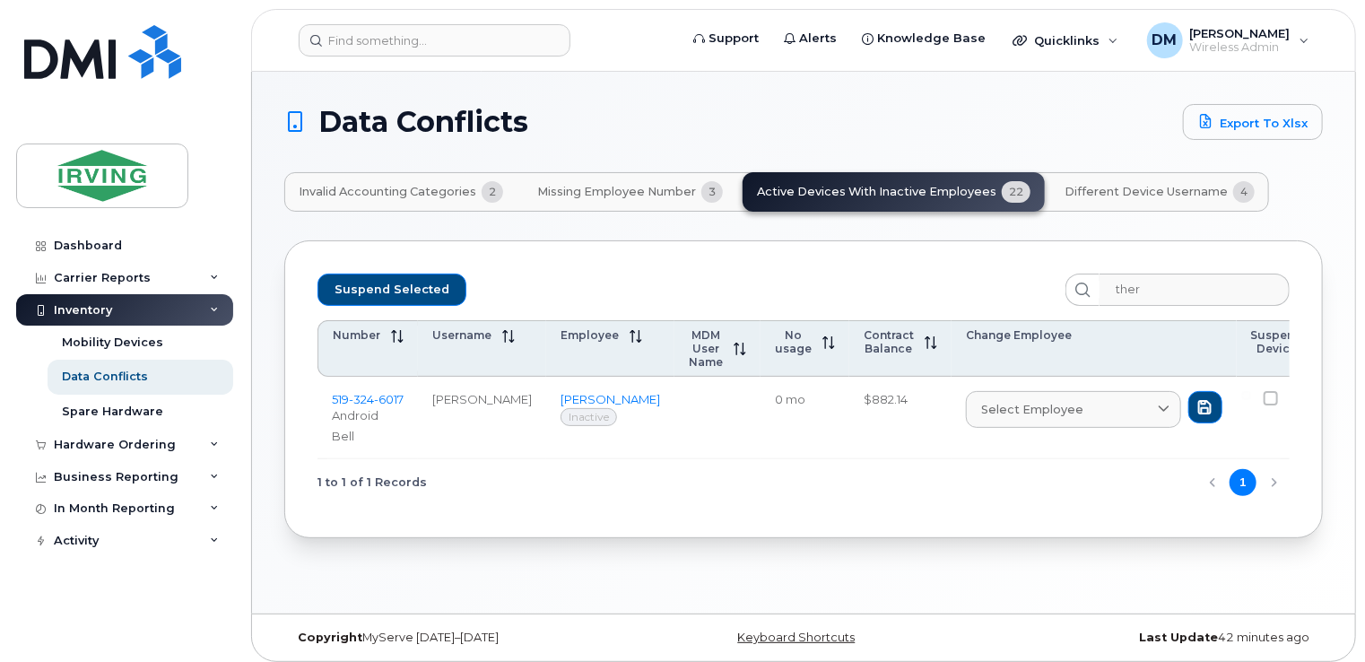
scroll to position [0, 0]
click at [1157, 409] on icon at bounding box center [1163, 409] width 12 height 12
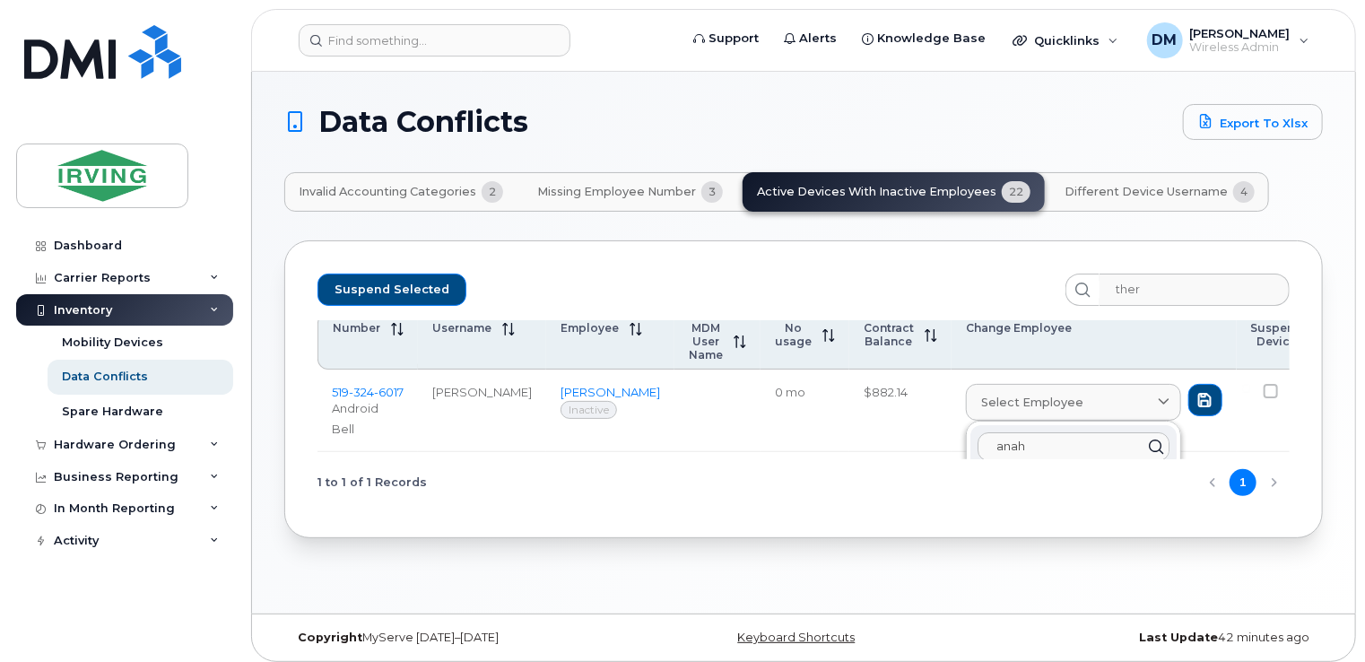
click at [1074, 457] on input "anah" at bounding box center [1073, 446] width 192 height 29
click at [1142, 434] on icon at bounding box center [1155, 447] width 26 height 26
click at [1060, 441] on input "anah" at bounding box center [1073, 446] width 192 height 29
click at [1185, 289] on input "ther" at bounding box center [1193, 289] width 191 height 32
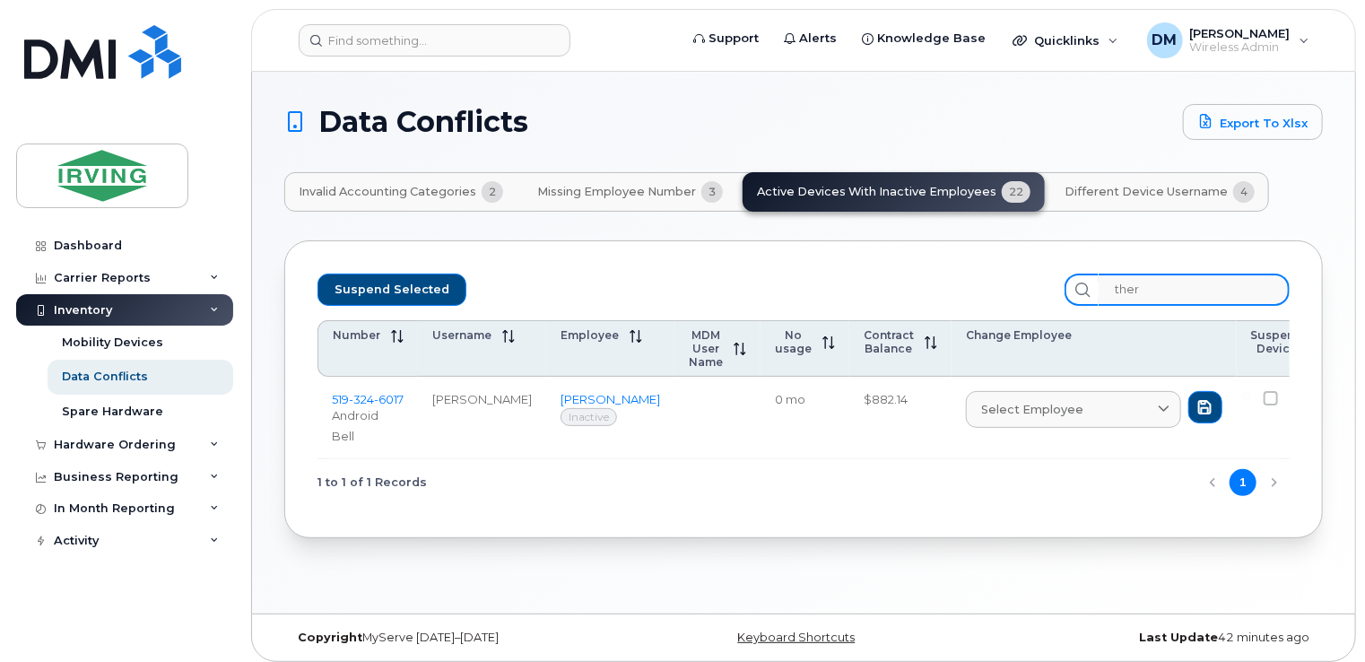
scroll to position [0, 0]
type input "t"
checkbox input "false"
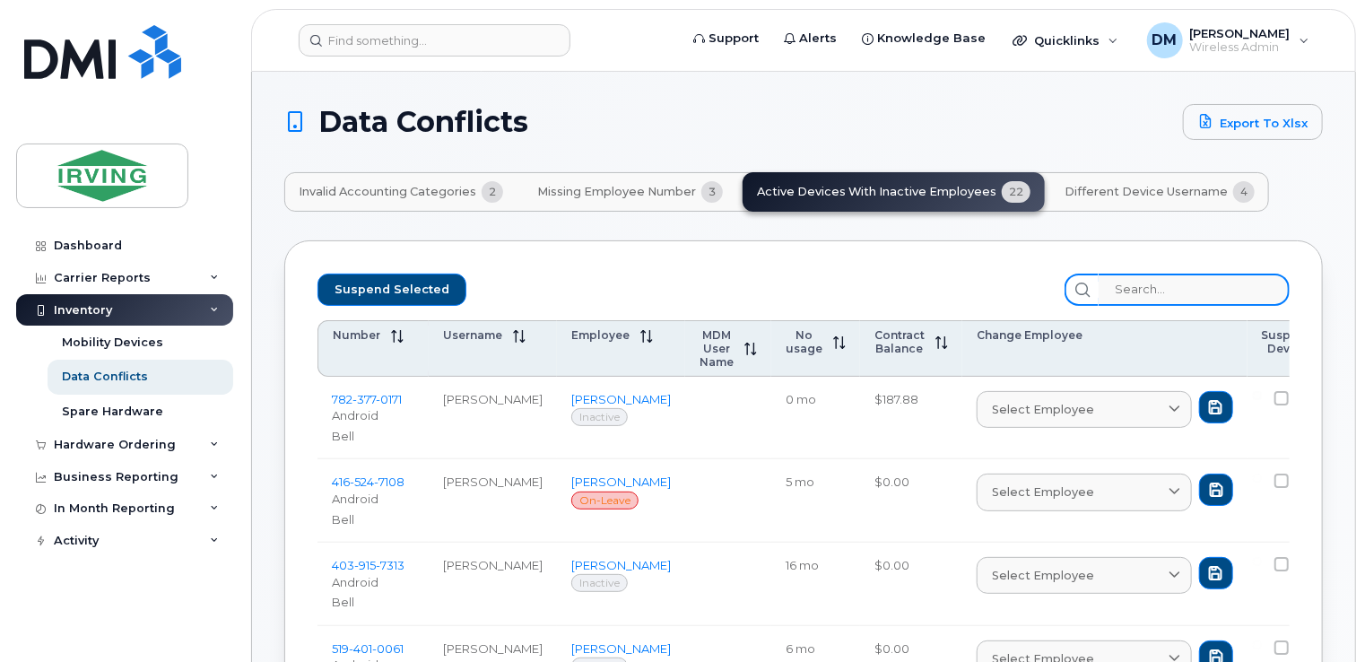
paste input "519-324-6017"
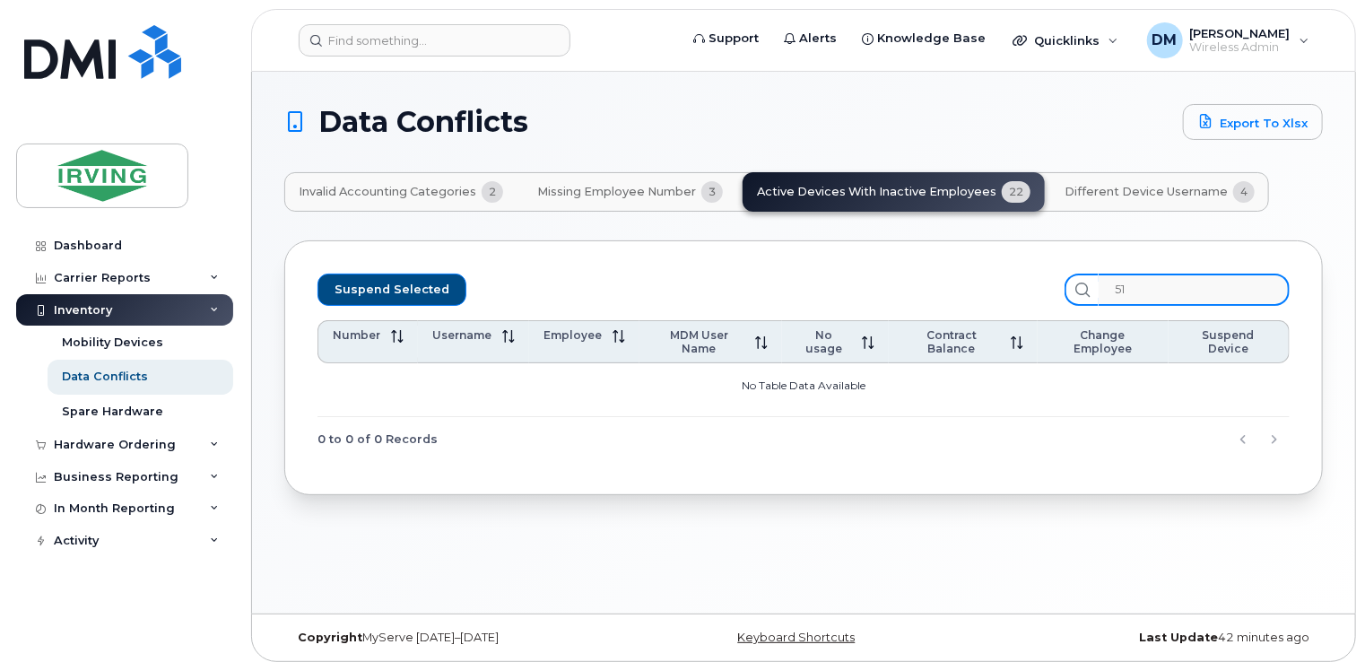
type input "5"
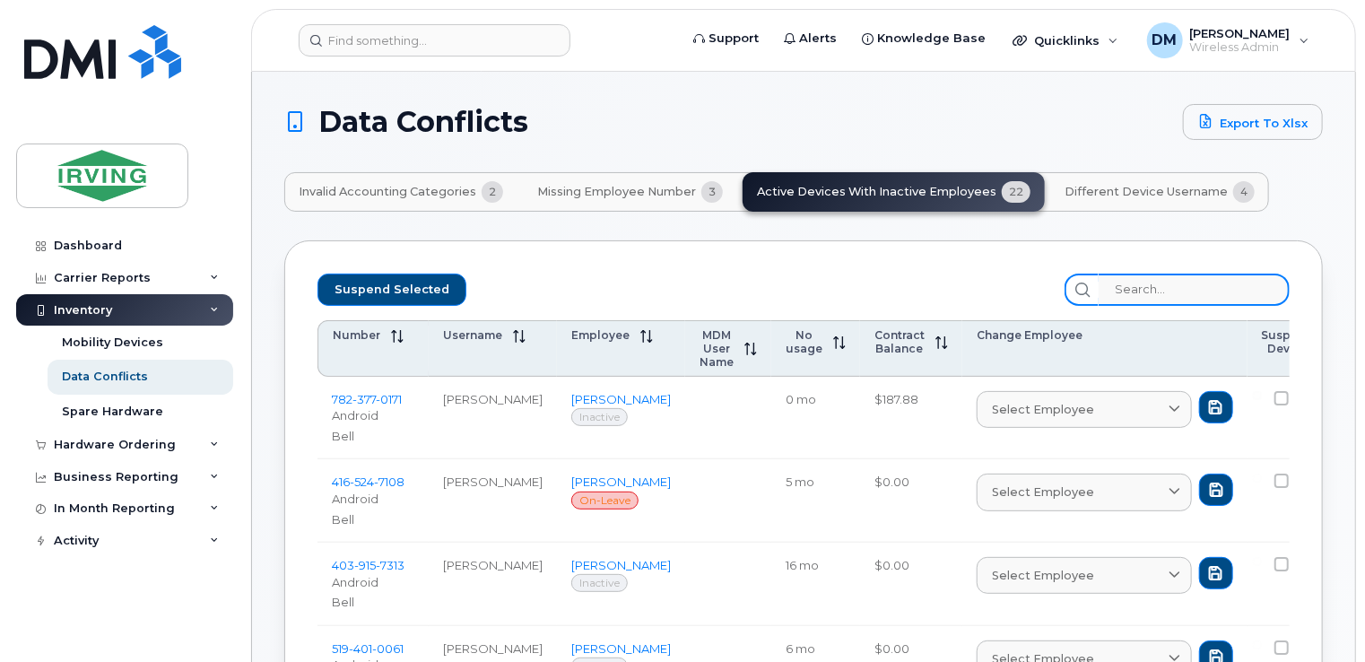
type input "5"
checkbox input "false"
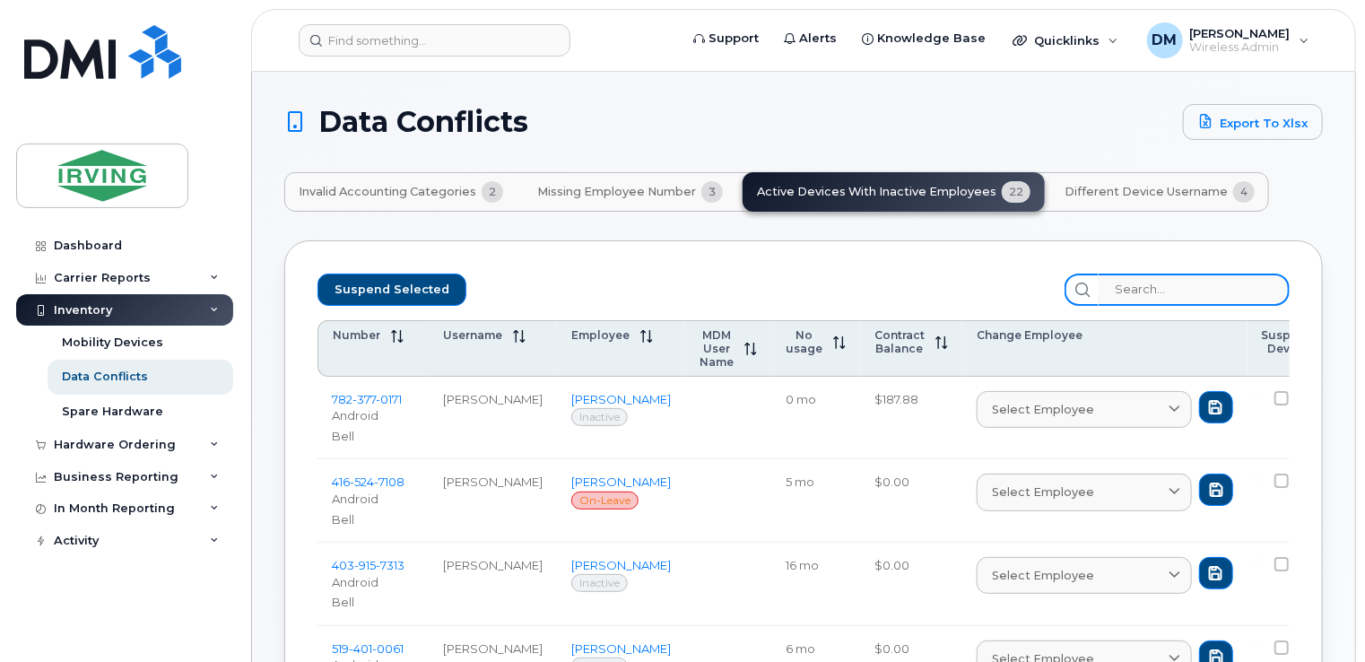
checkbox input "false"
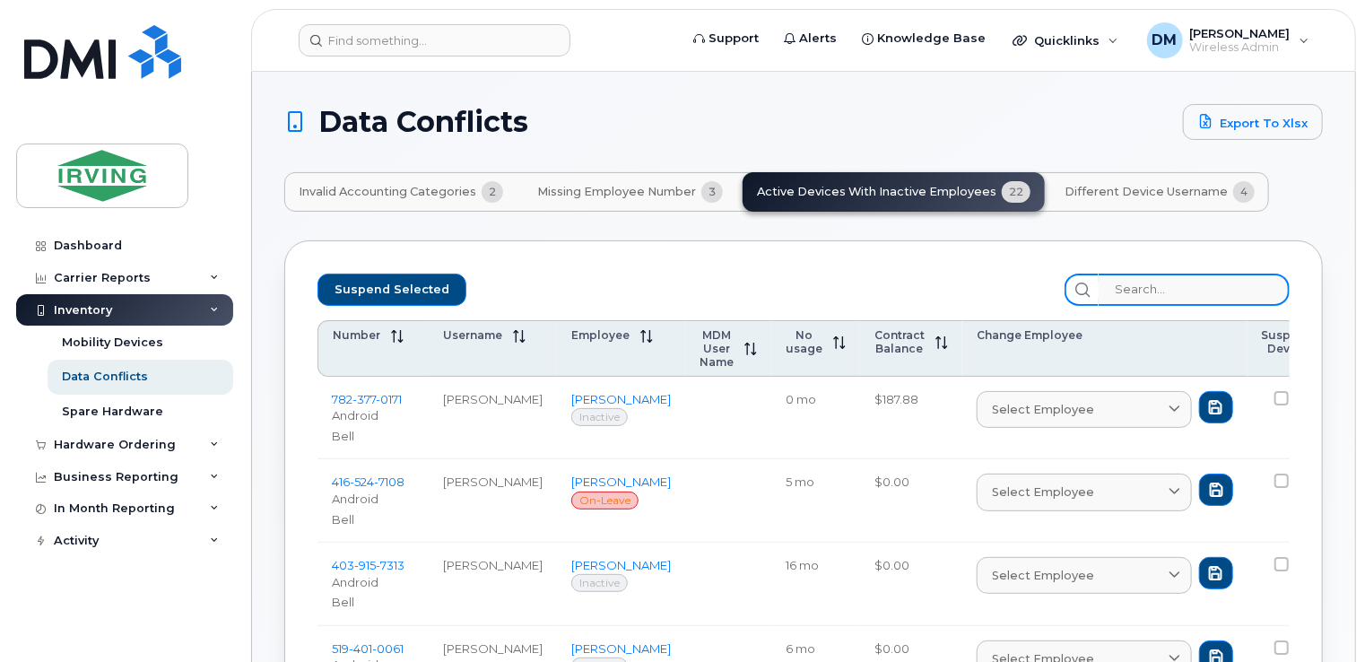
checkbox input "false"
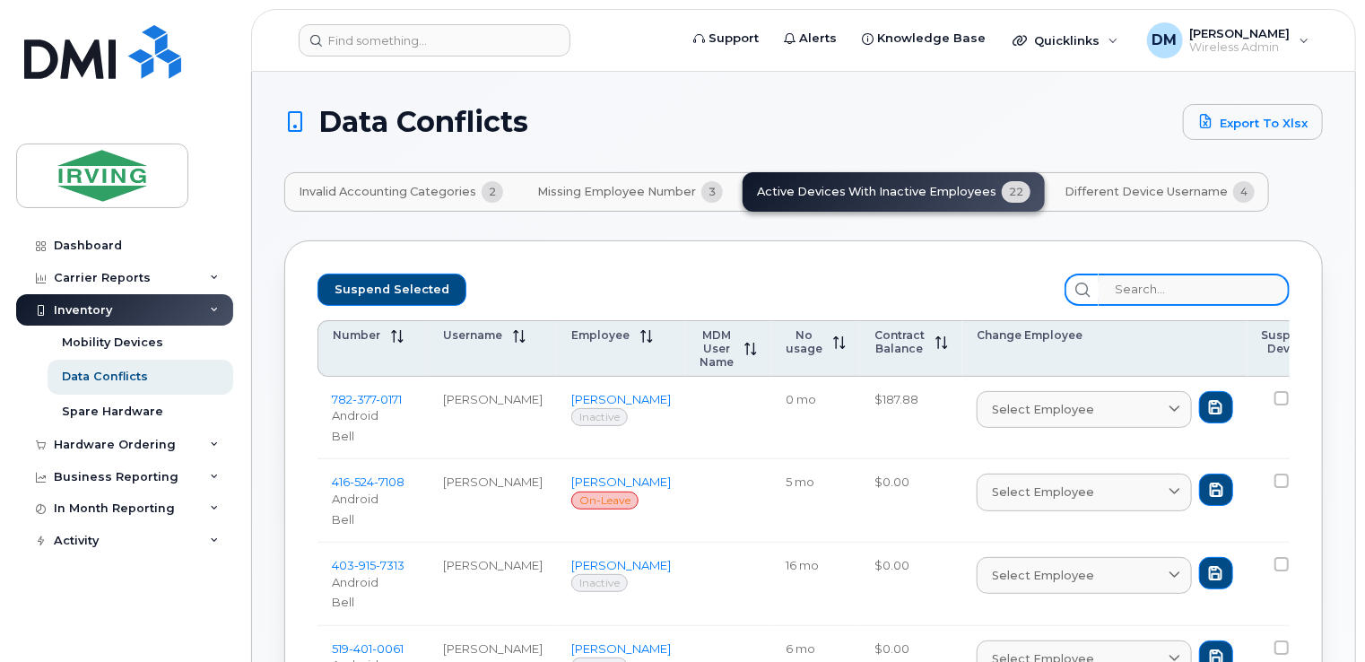
checkbox input "false"
type input "59"
checkbox input "false"
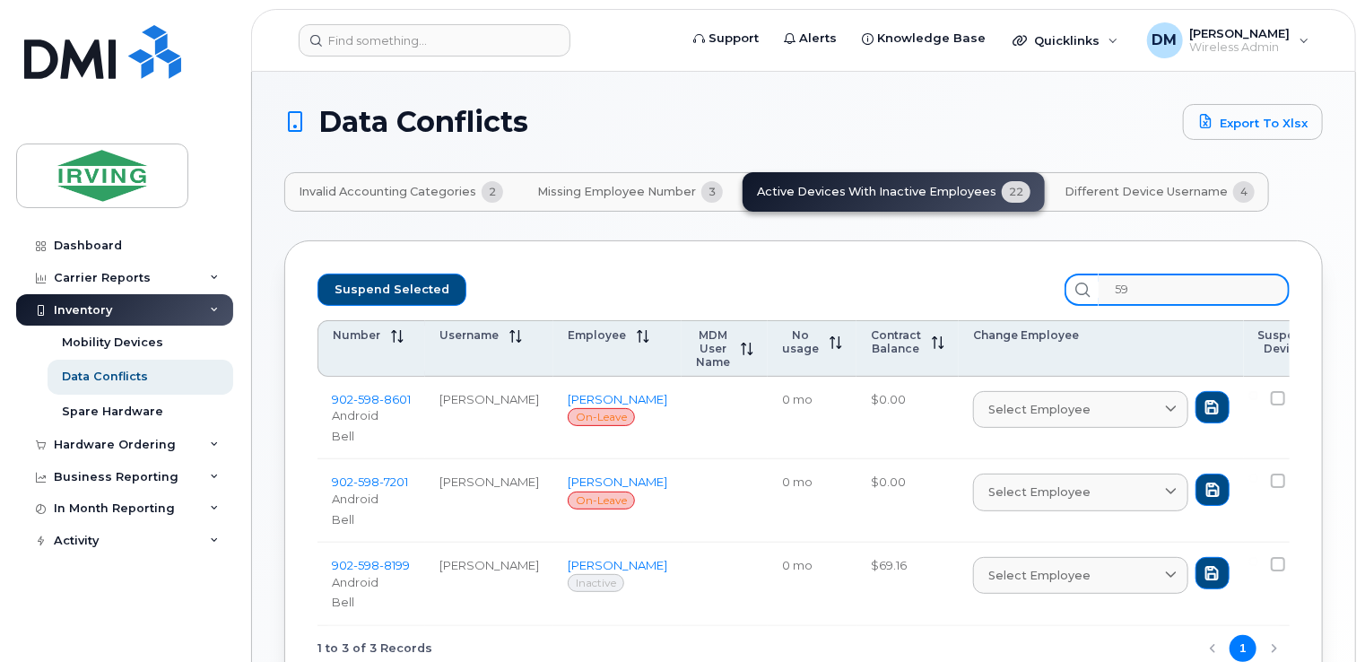
type input "5"
checkbox input "false"
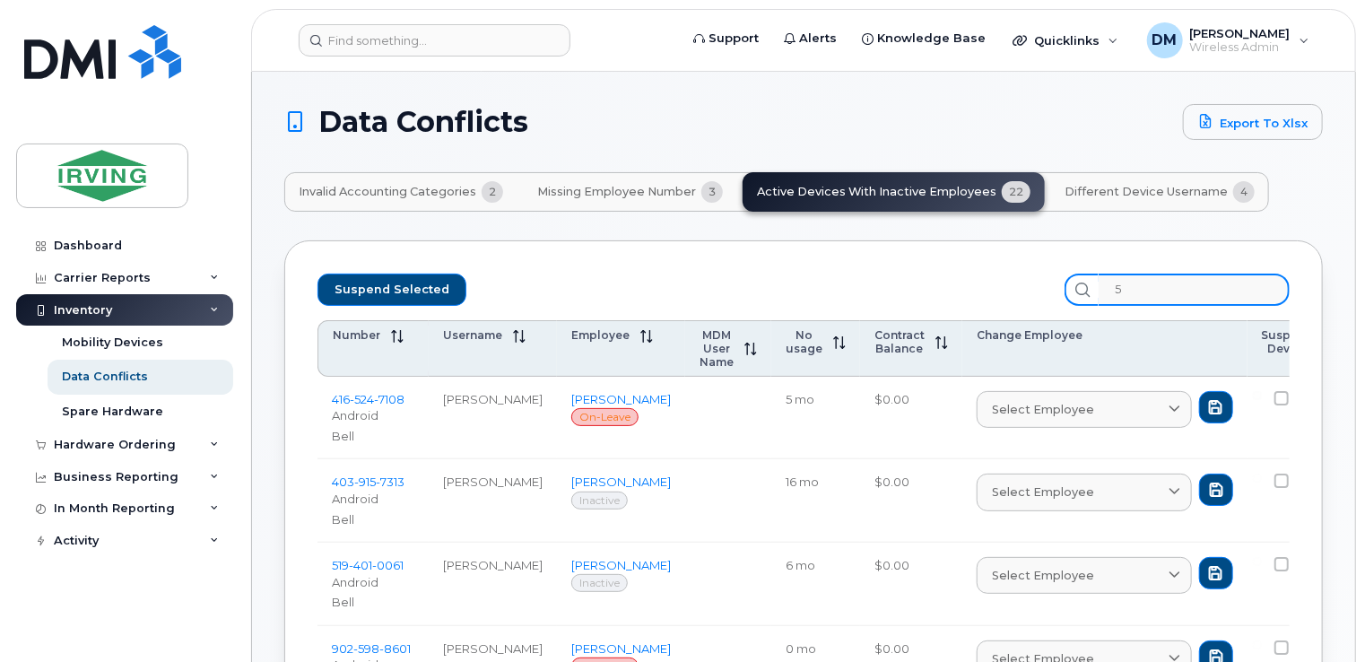
type input "51"
checkbox input "false"
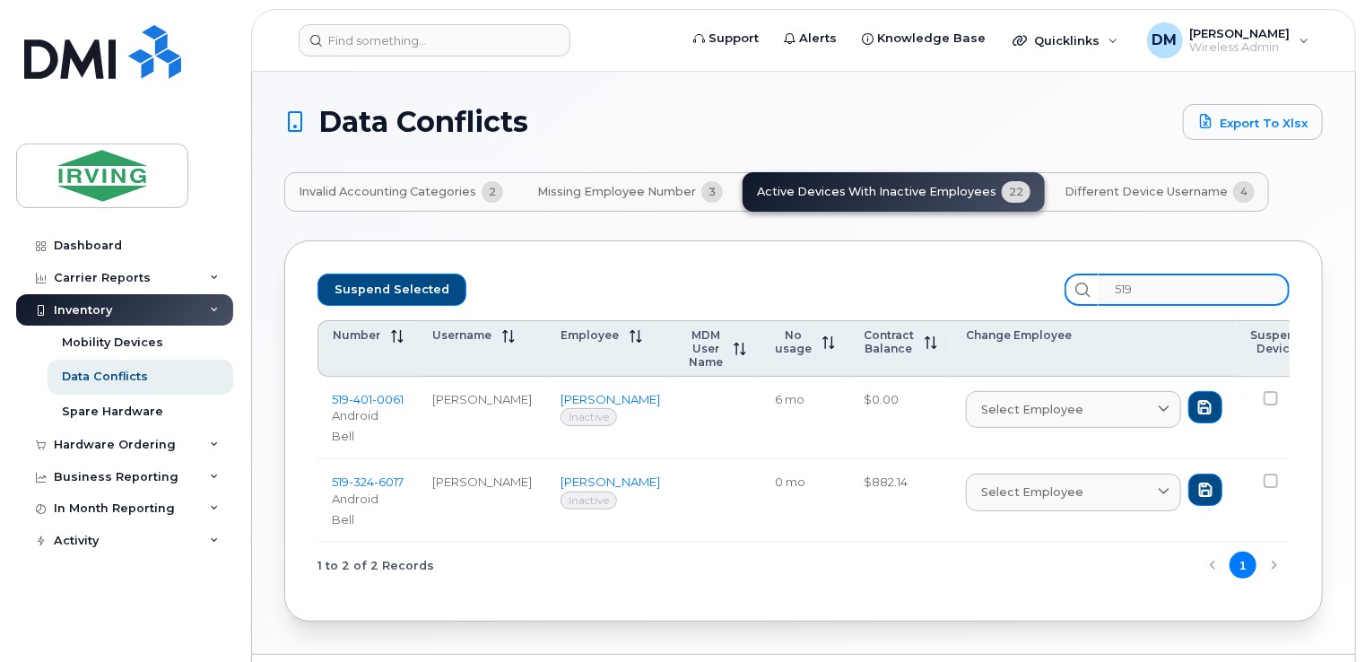
type input "519"
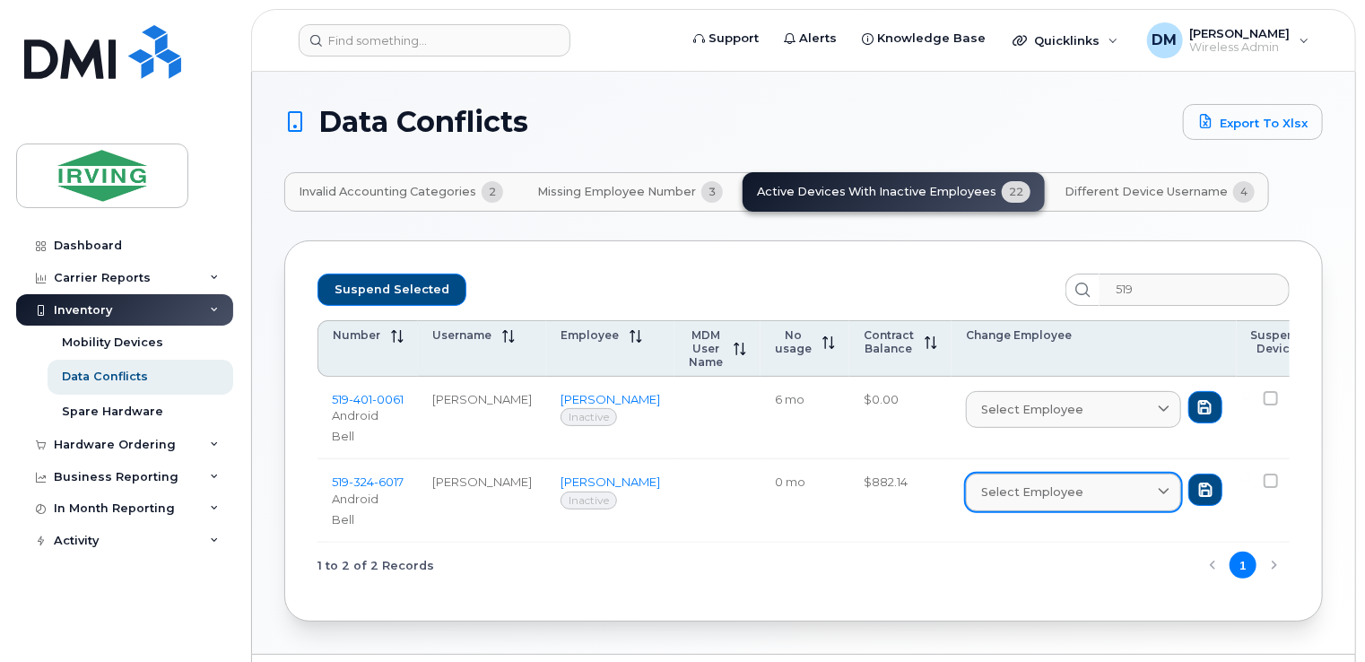
click at [1051, 497] on div "Select employee" at bounding box center [1073, 491] width 185 height 17
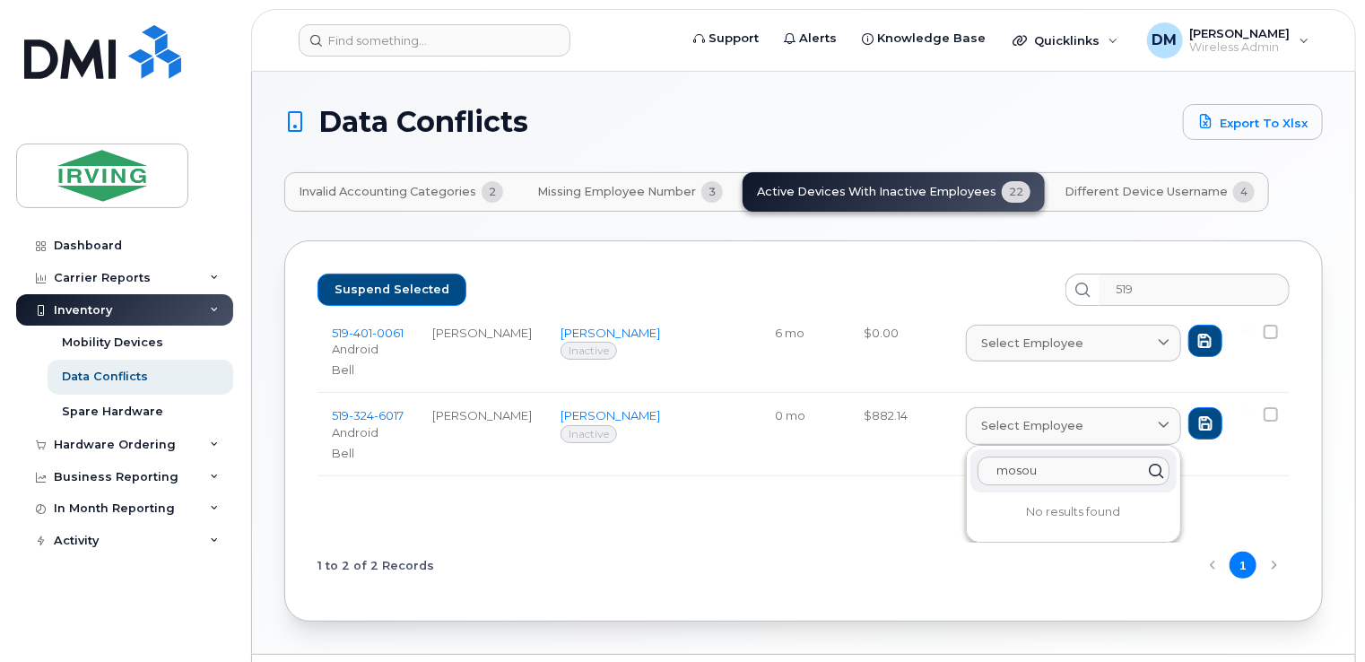
scroll to position [65, 0]
type input "m"
type input "a"
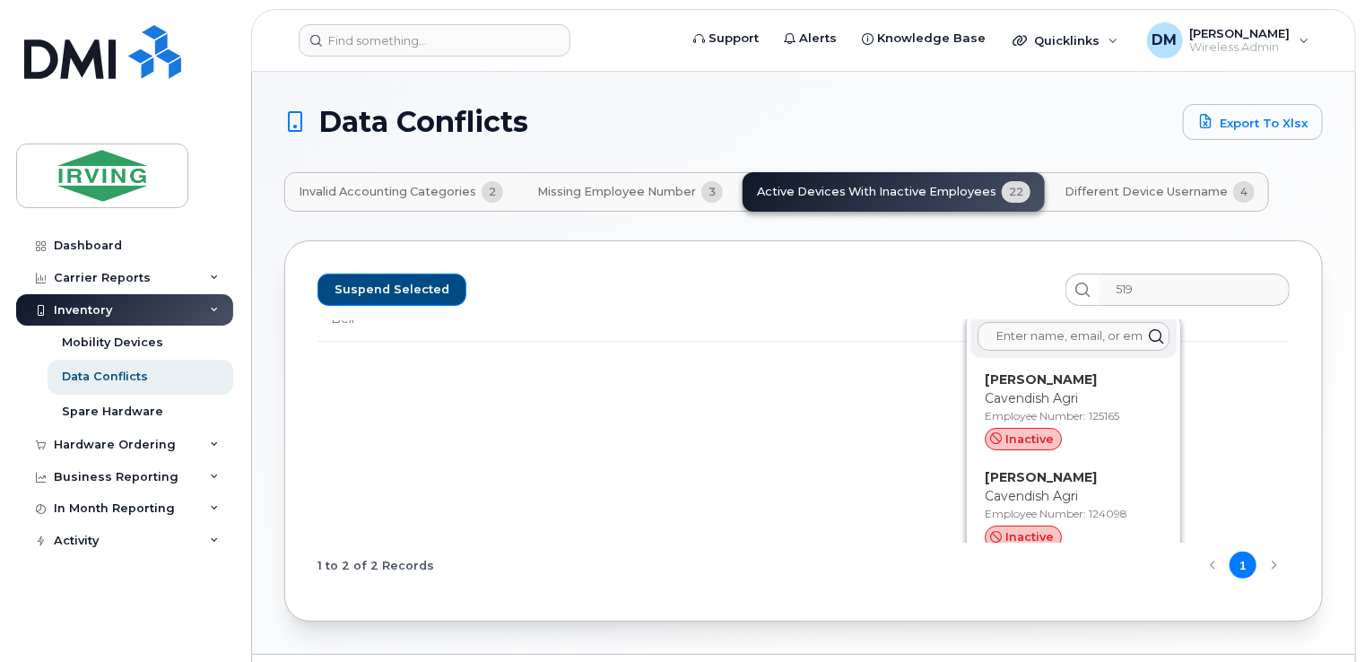
paste input "Masoud"
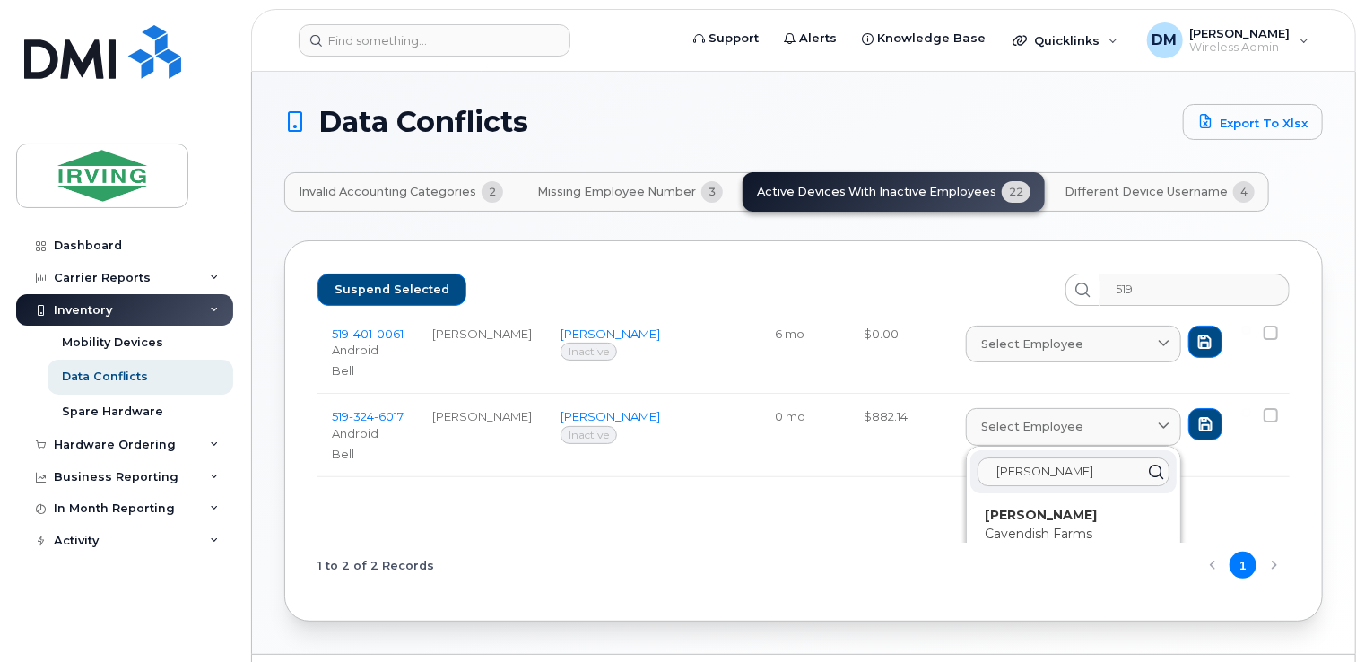
scroll to position [129, 0]
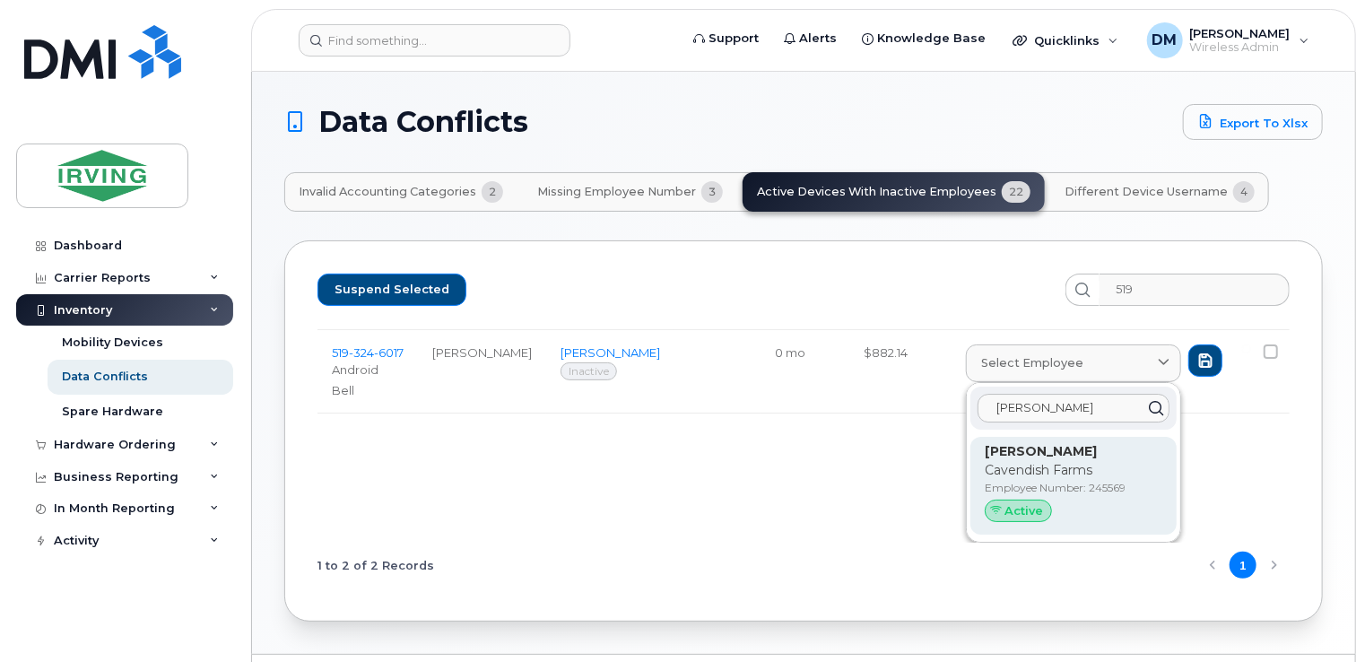
type input "Masoud"
click at [984, 475] on p "Cavendish Farms" at bounding box center [1073, 470] width 178 height 19
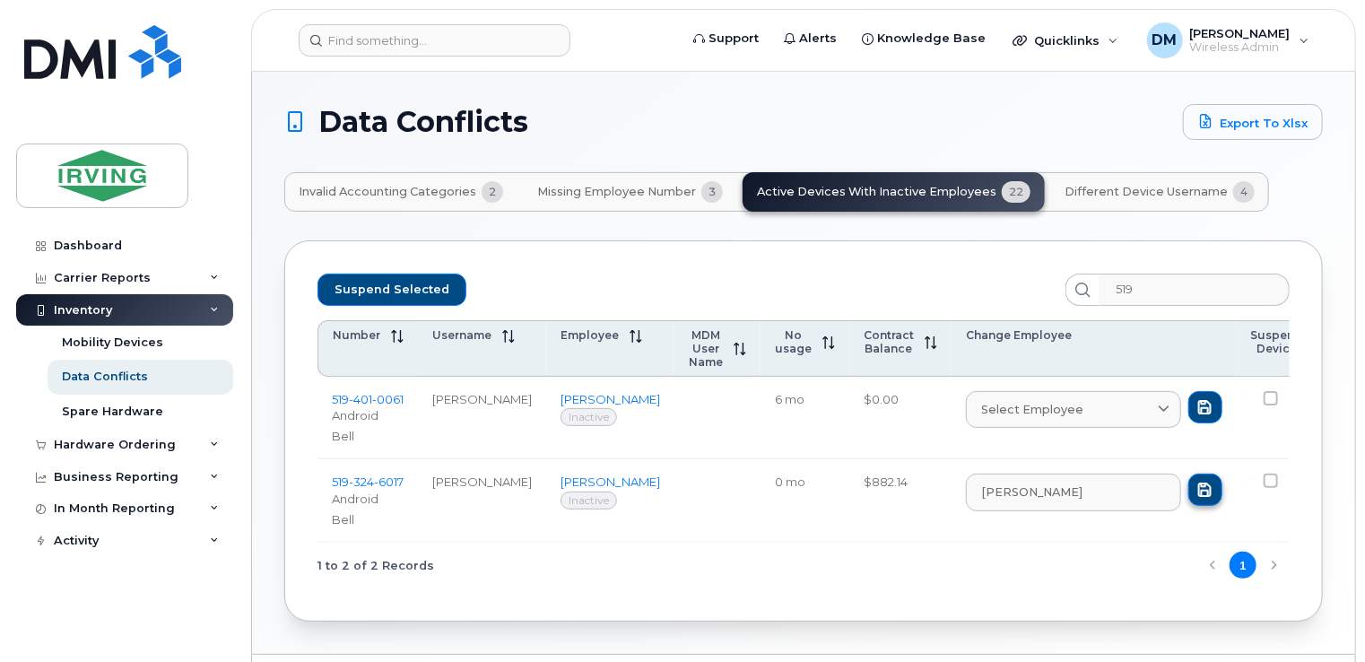
click at [1188, 490] on button "submit" at bounding box center [1205, 489] width 34 height 32
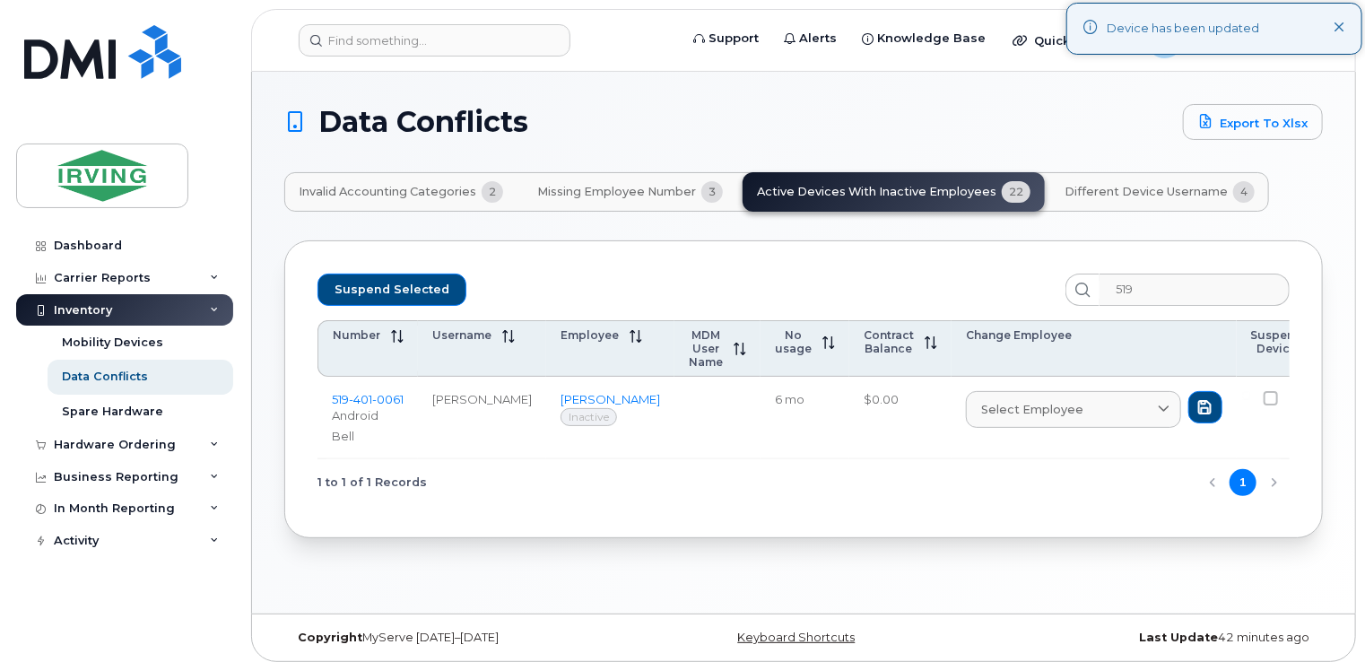
click at [1263, 398] on span at bounding box center [1270, 398] width 14 height 14
click at [1242, 398] on input "checkbox" at bounding box center [1246, 395] width 9 height 9
checkbox input "true"
click at [108, 356] on link "Mobility Devices" at bounding box center [141, 342] width 186 height 34
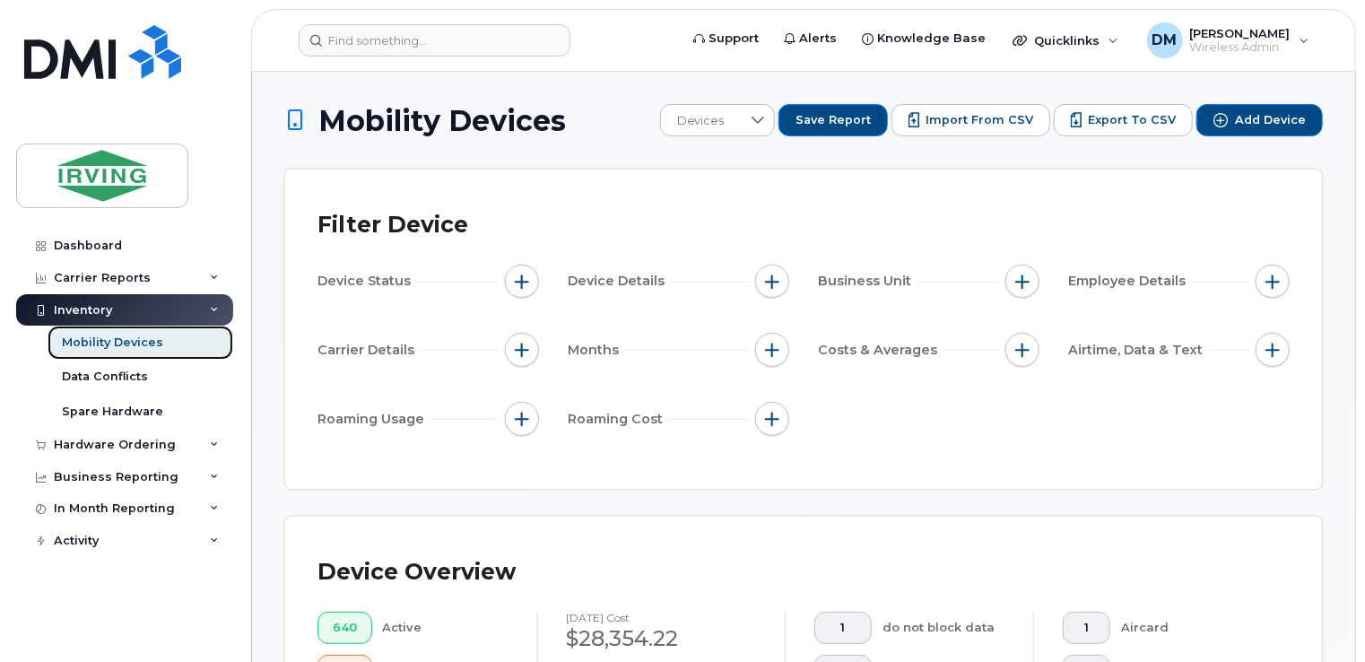
scroll to position [579, 0]
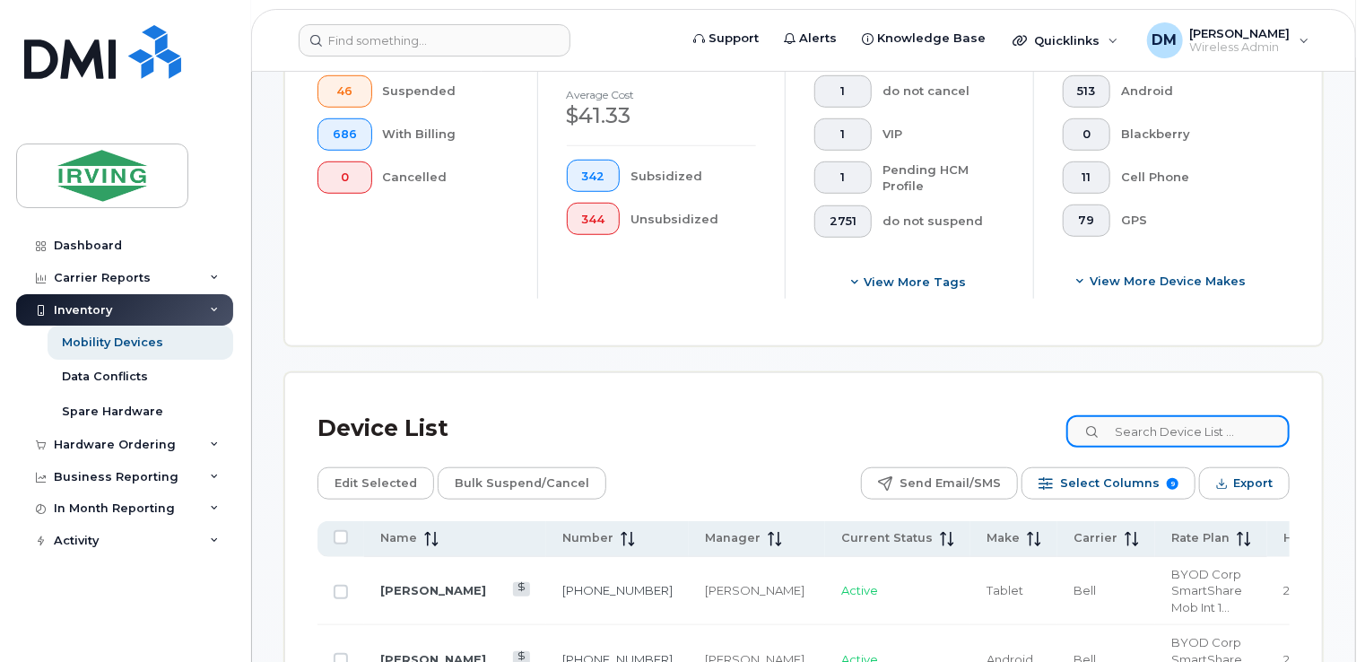
click at [1156, 435] on input at bounding box center [1177, 431] width 223 height 32
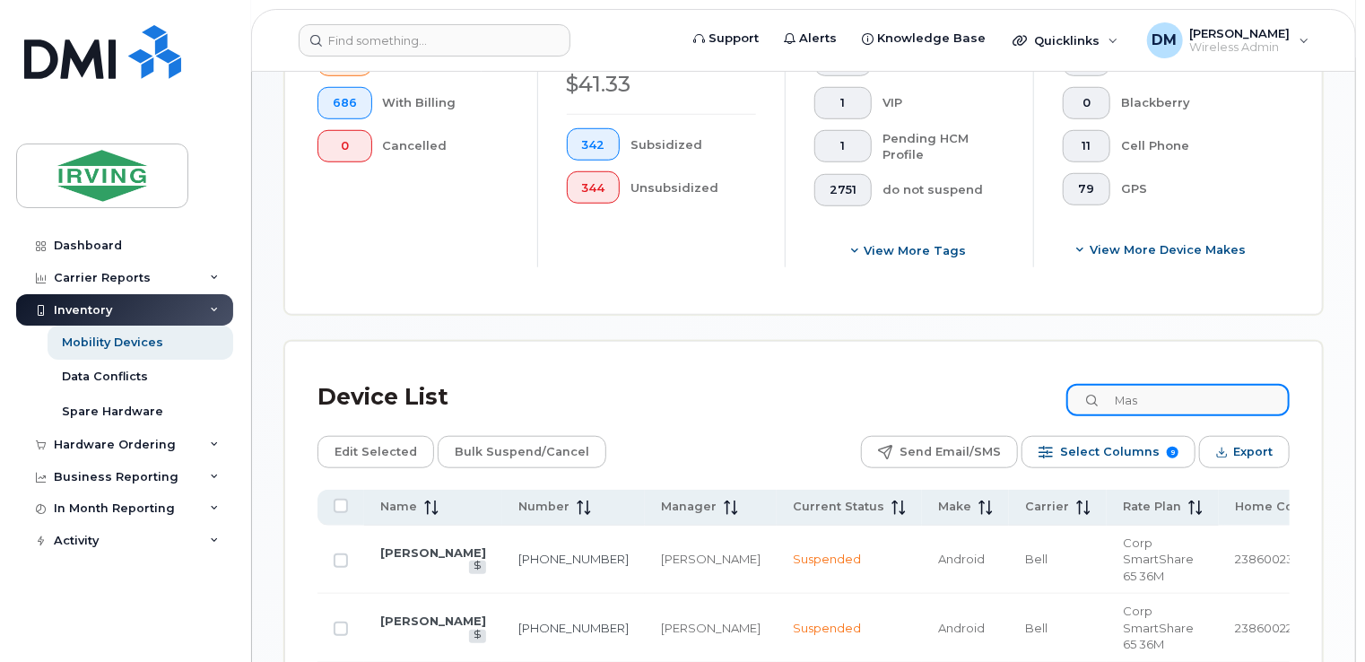
scroll to position [615, 0]
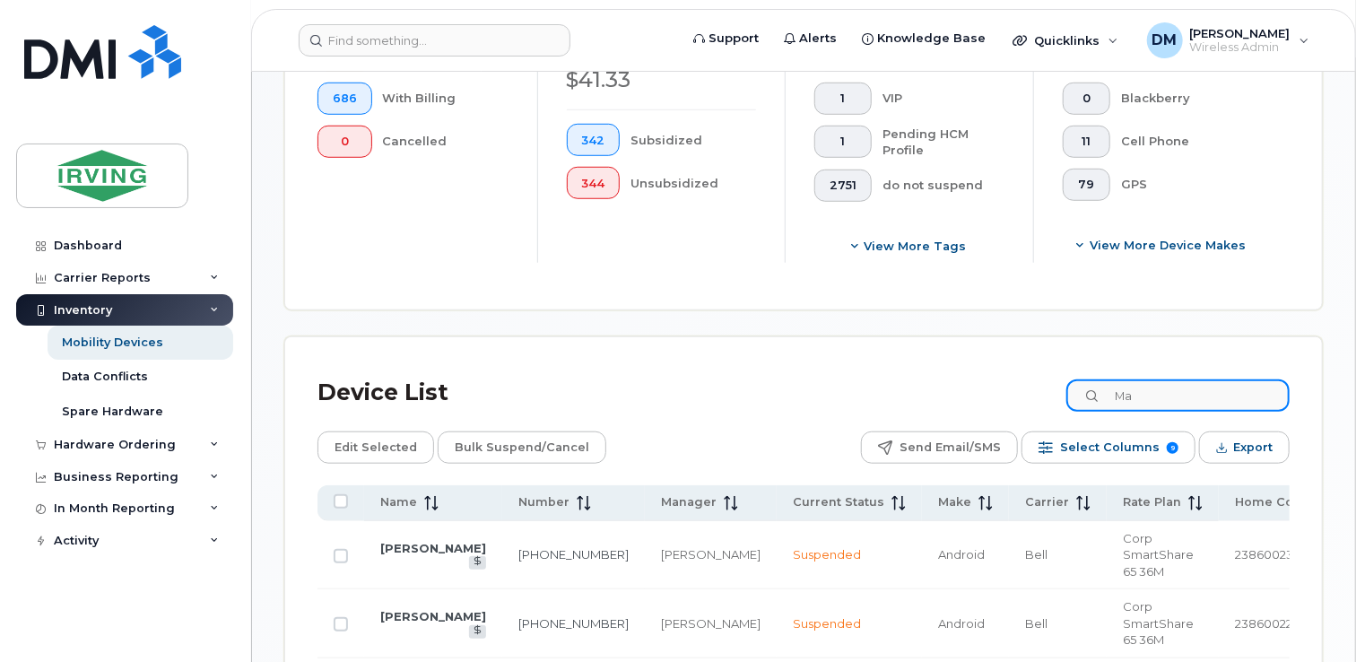
type input "M"
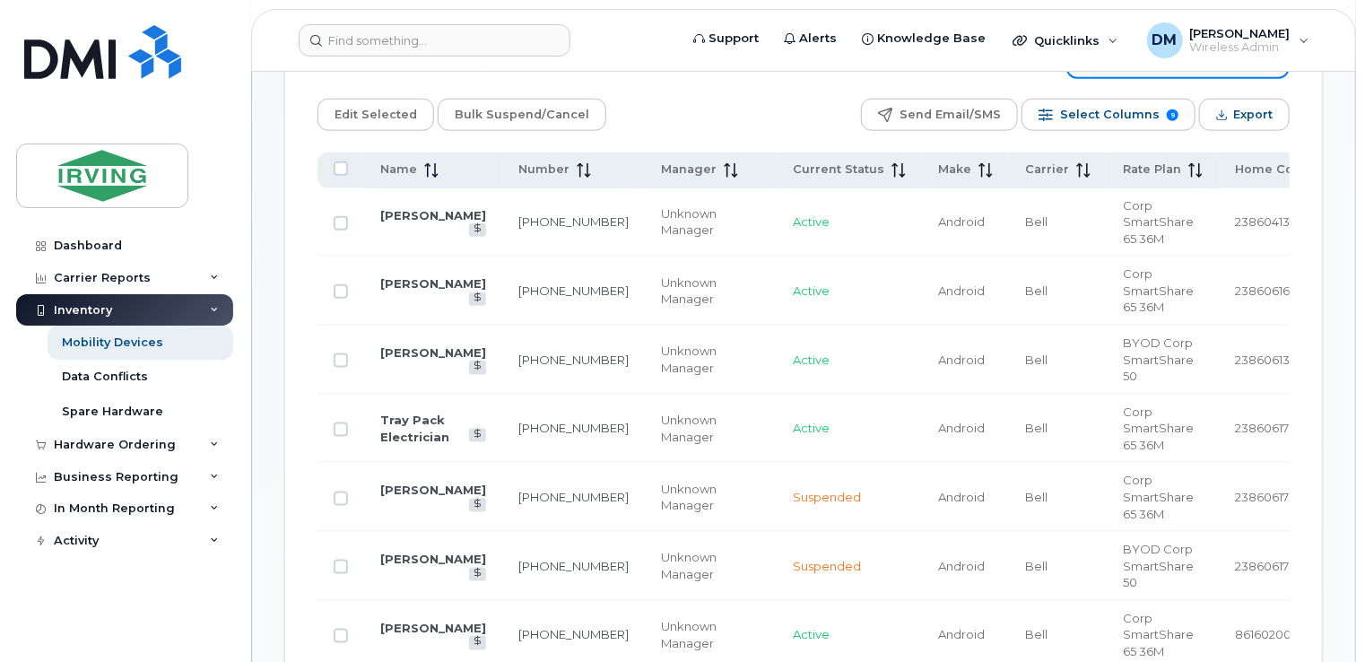
scroll to position [831, 0]
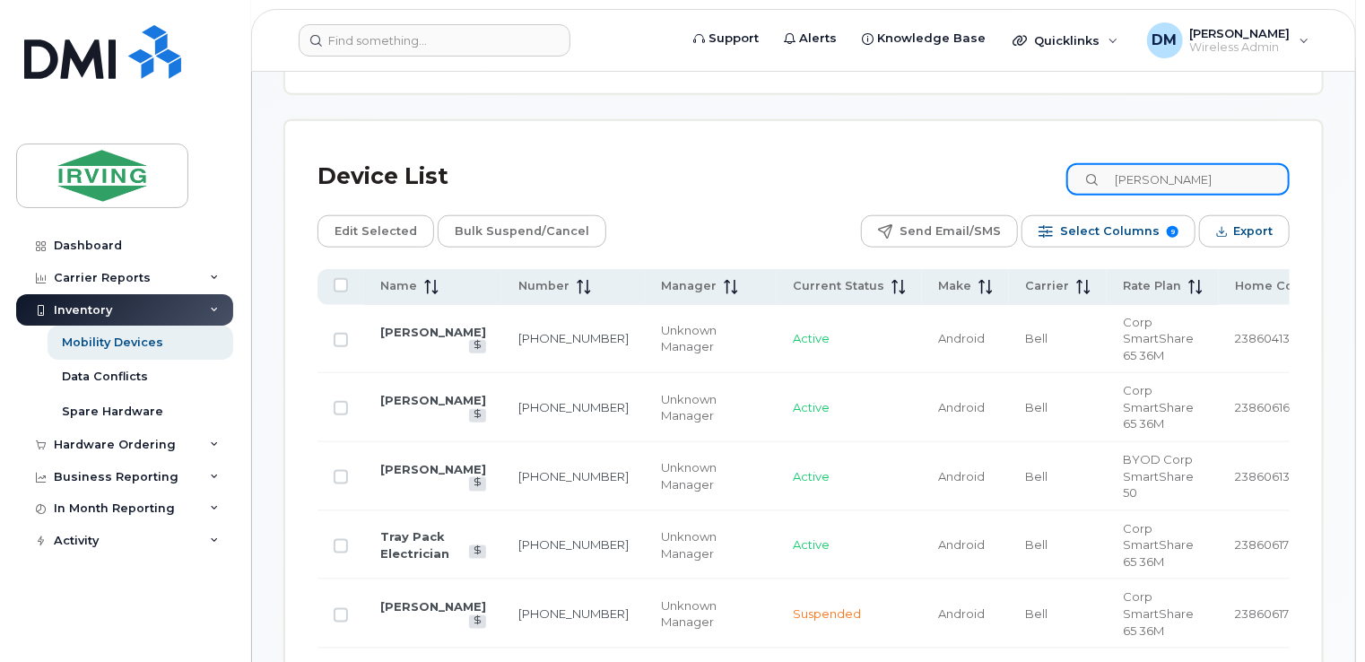
click at [1216, 181] on input "Ana" at bounding box center [1177, 179] width 223 height 32
paste input "Masoud"
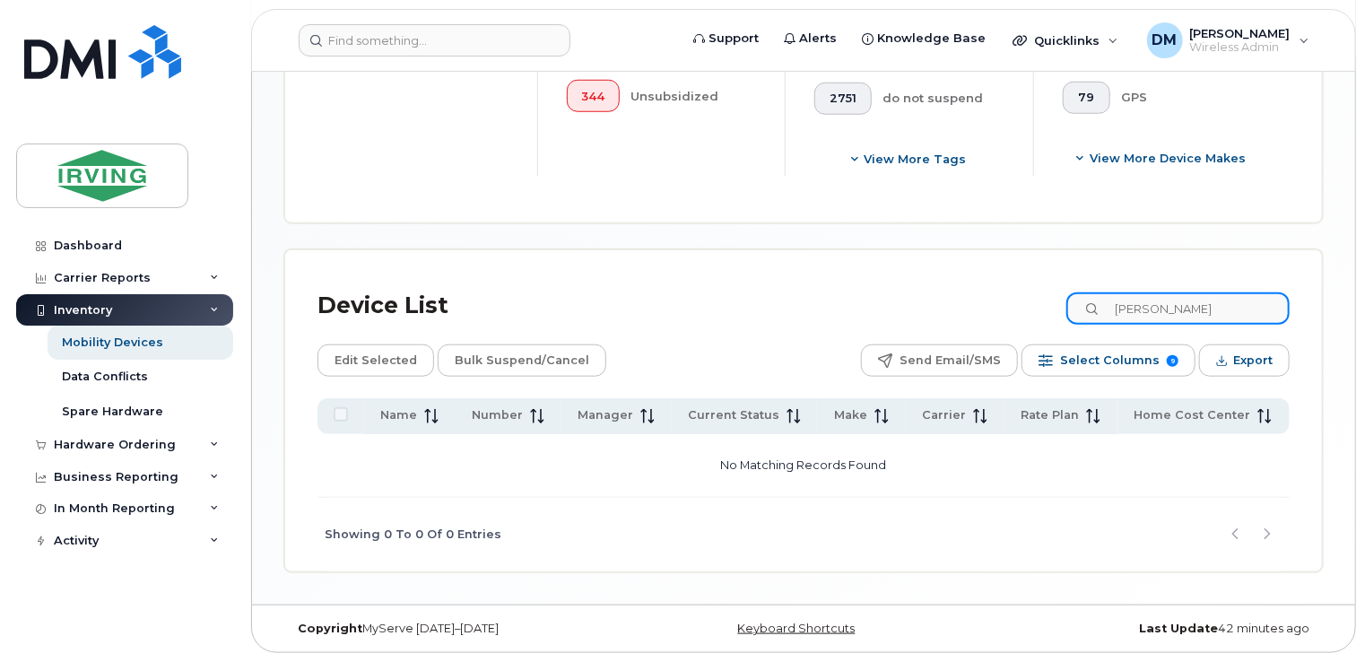
scroll to position [699, 0]
click at [1126, 299] on input "Masoud" at bounding box center [1177, 311] width 223 height 32
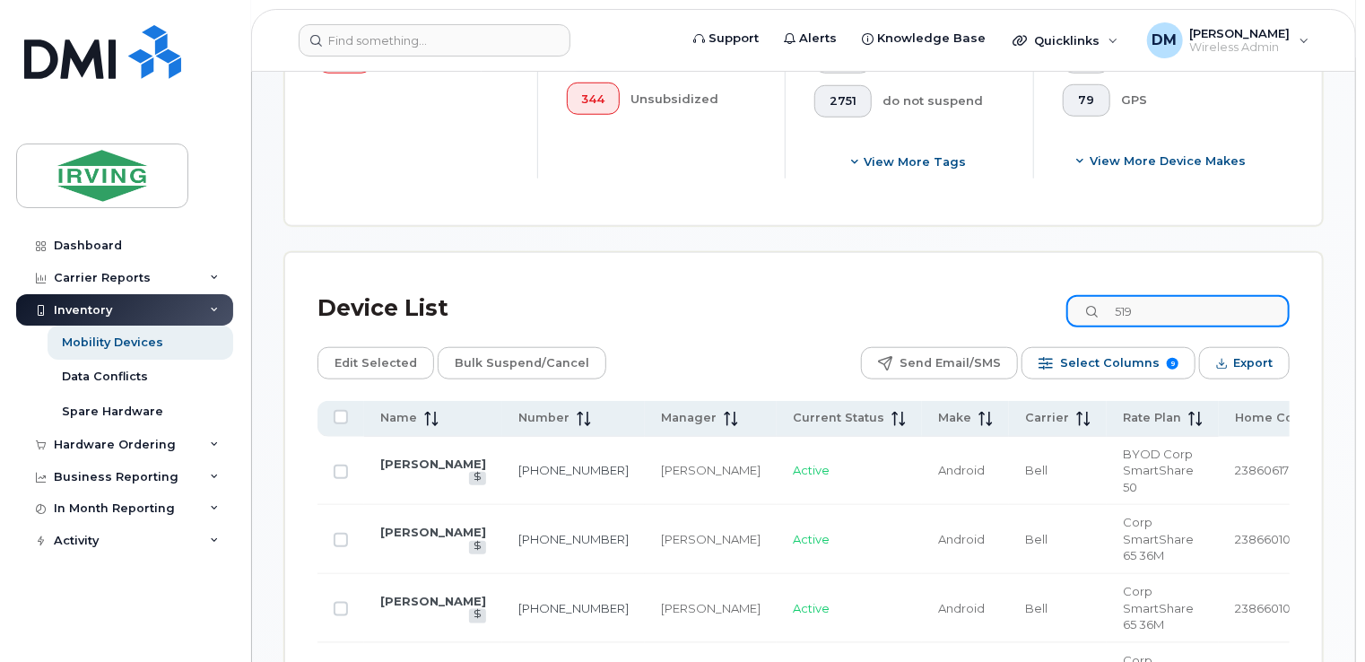
scroll to position [831, 0]
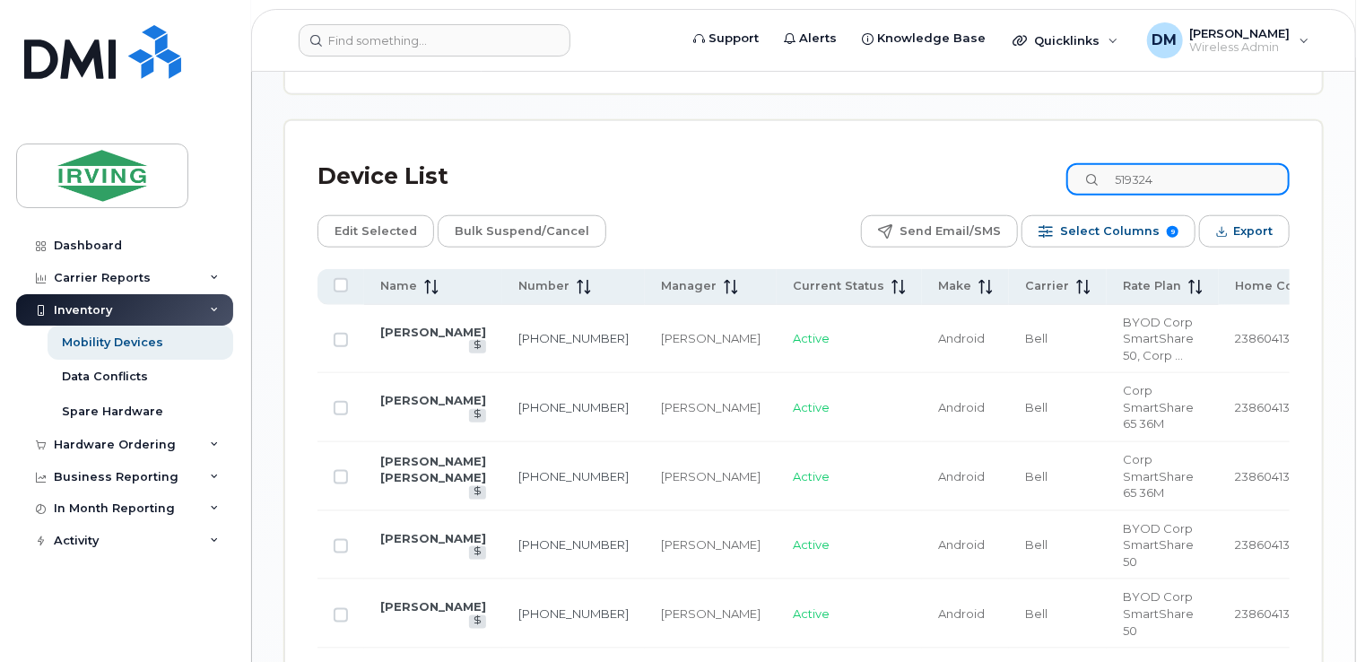
type input "519324"
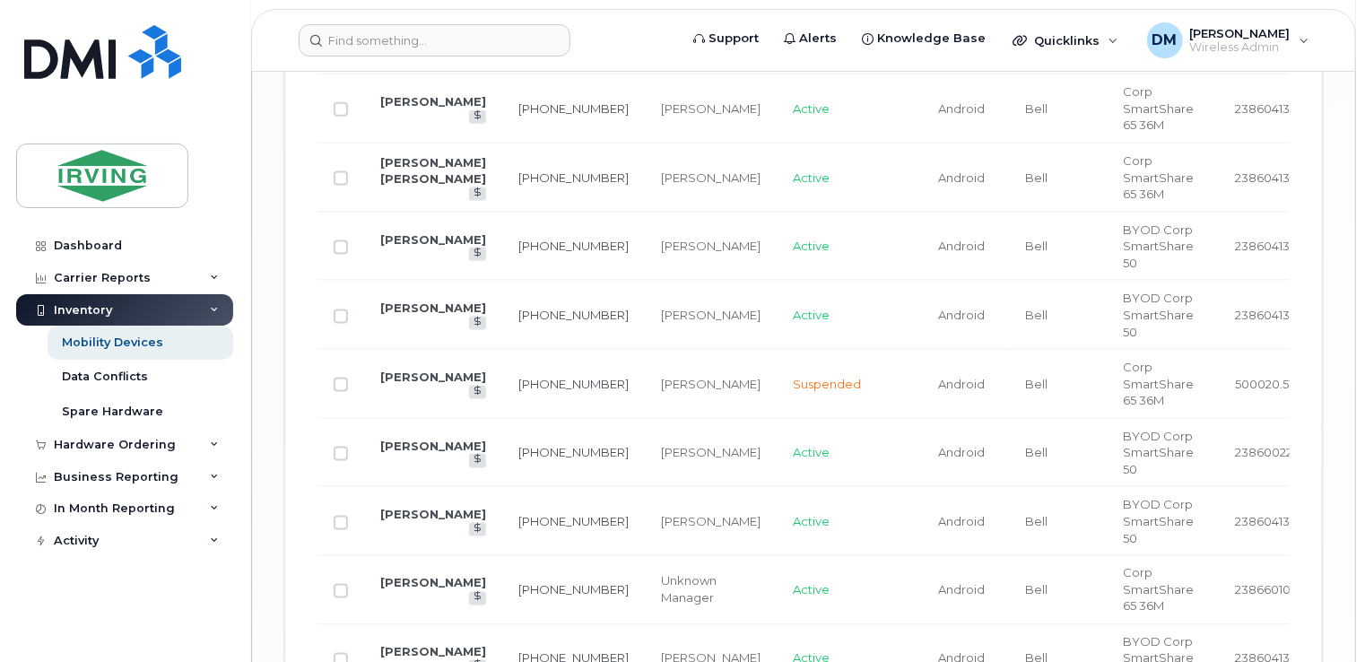
scroll to position [1140, 0]
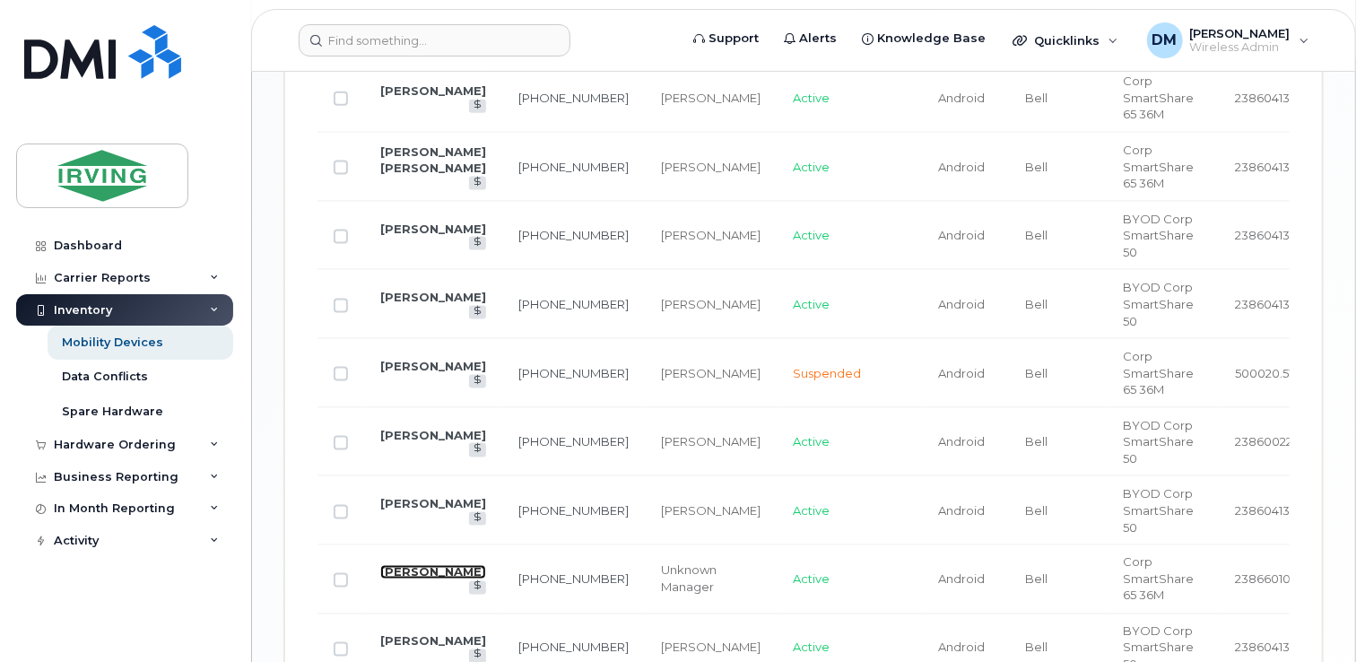
click at [384, 565] on link "[PERSON_NAME]" at bounding box center [433, 572] width 106 height 14
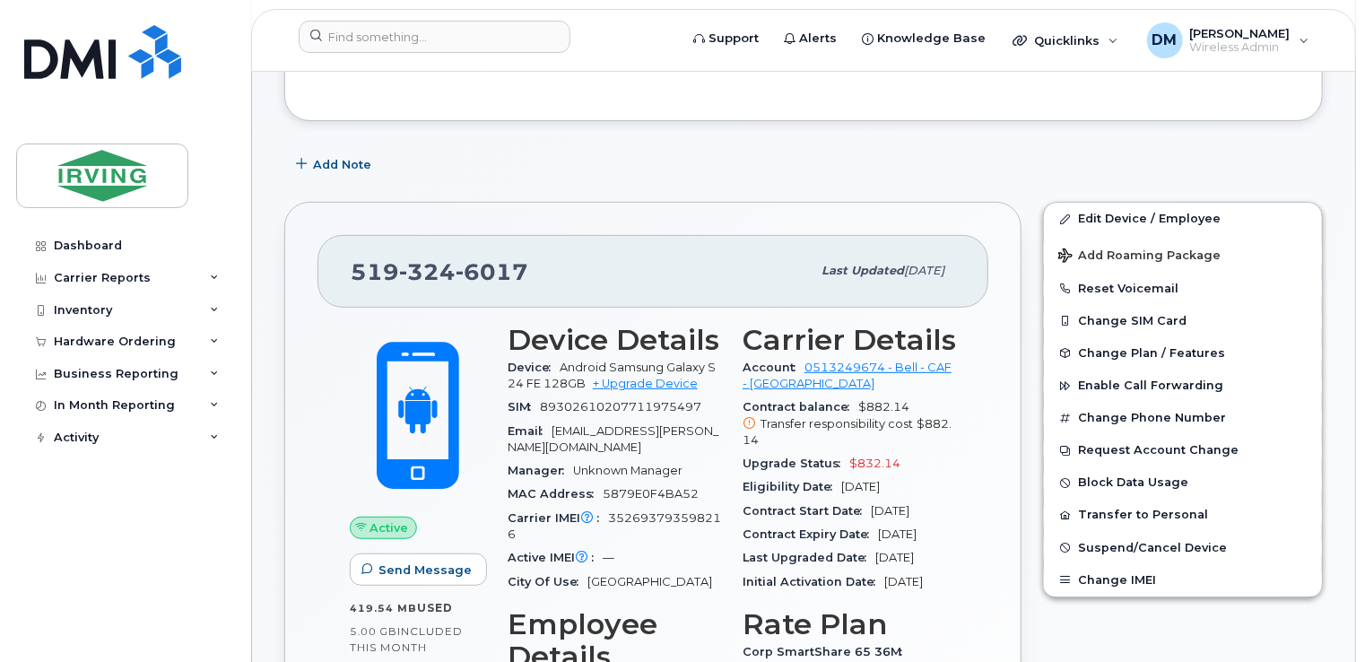
scroll to position [215, 0]
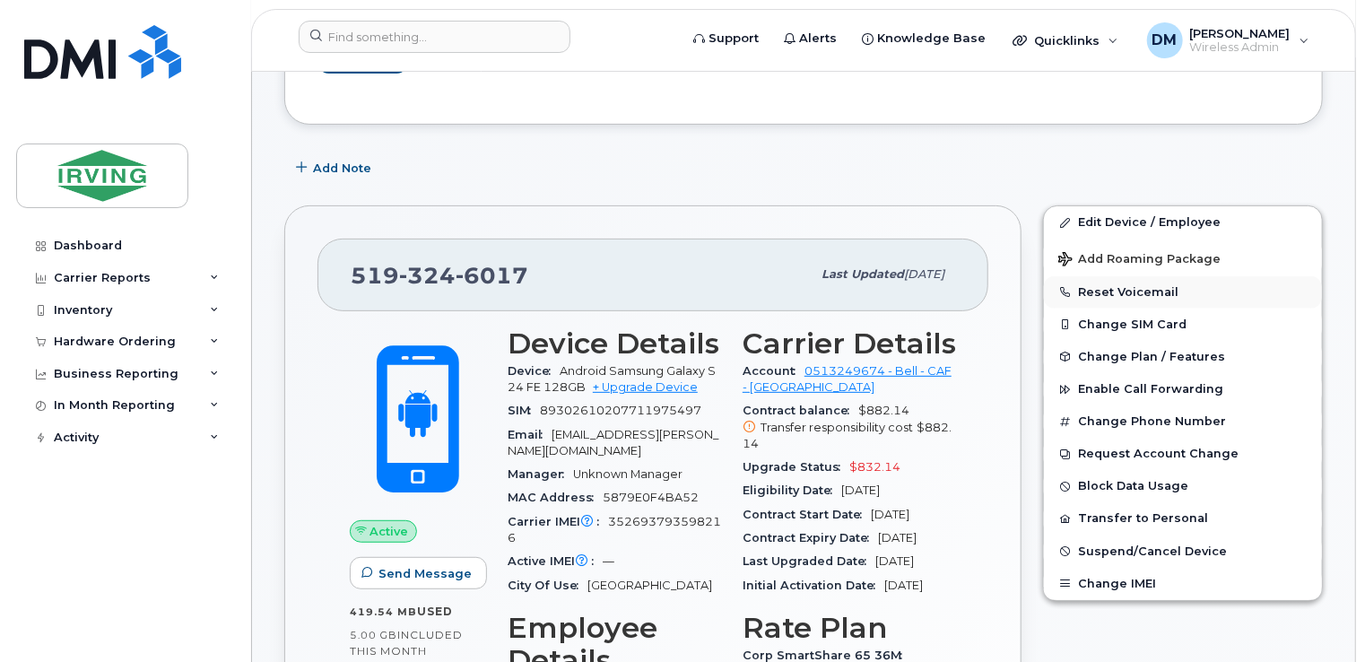
click at [1084, 292] on button "Reset Voicemail" at bounding box center [1183, 292] width 278 height 32
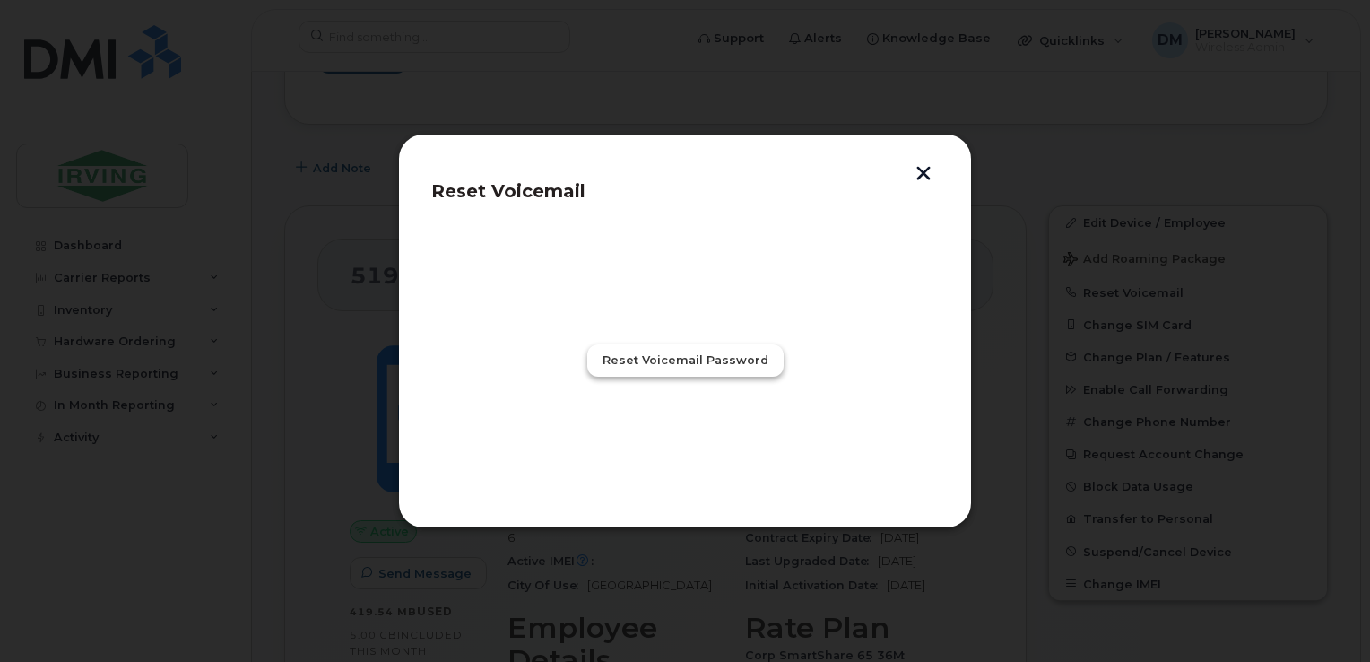
click at [767, 353] on button "Reset Voicemail Password" at bounding box center [685, 360] width 196 height 32
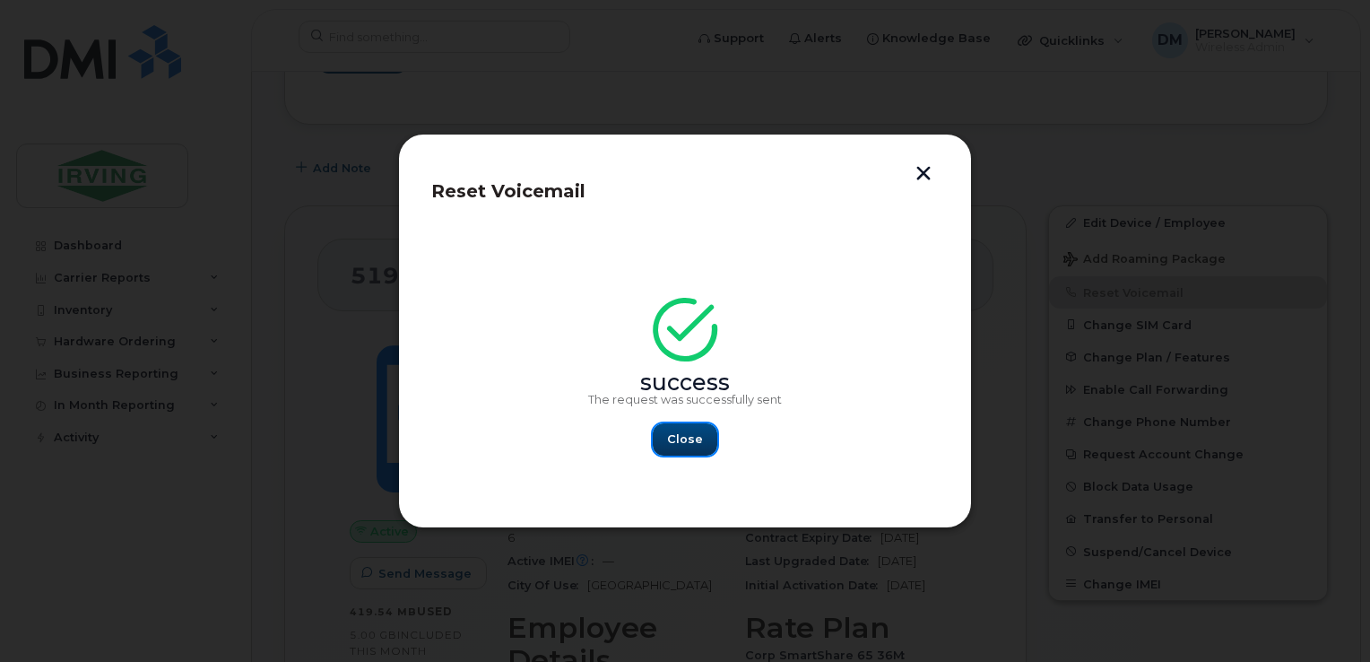
click at [686, 440] on span "Close" at bounding box center [685, 438] width 36 height 17
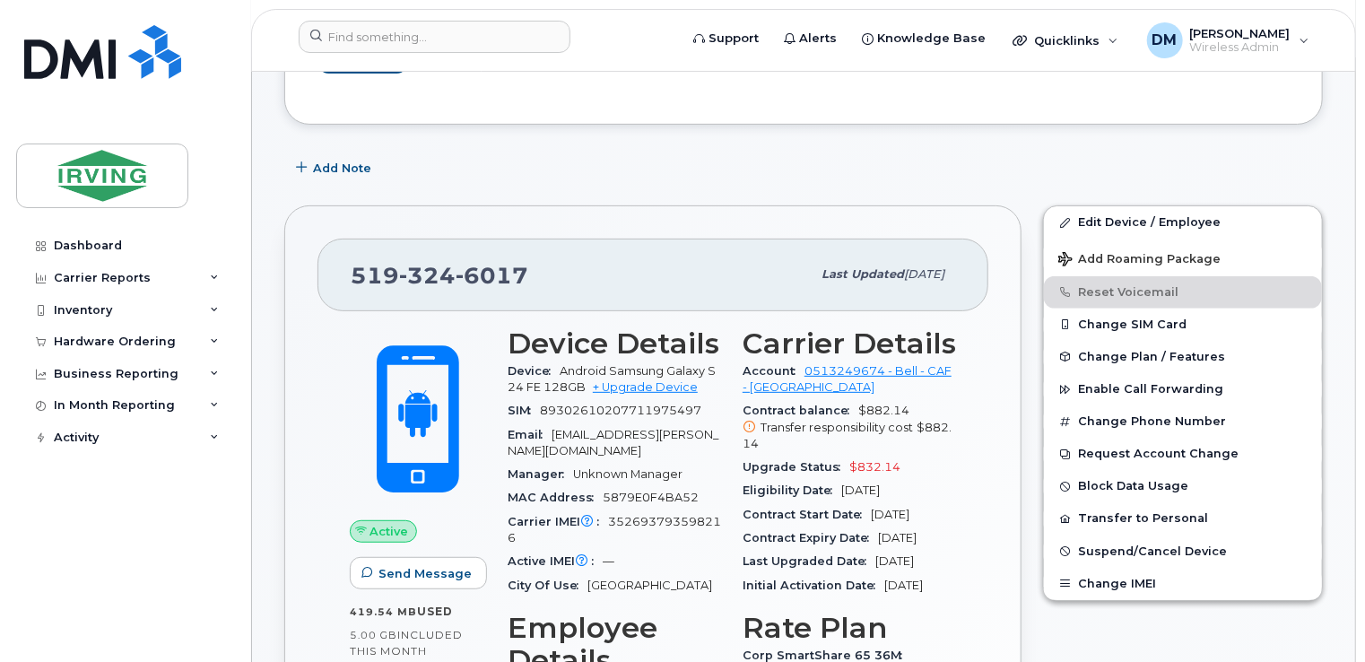
drag, startPoint x: 1361, startPoint y: 66, endPoint x: 1367, endPoint y: 149, distance: 82.7
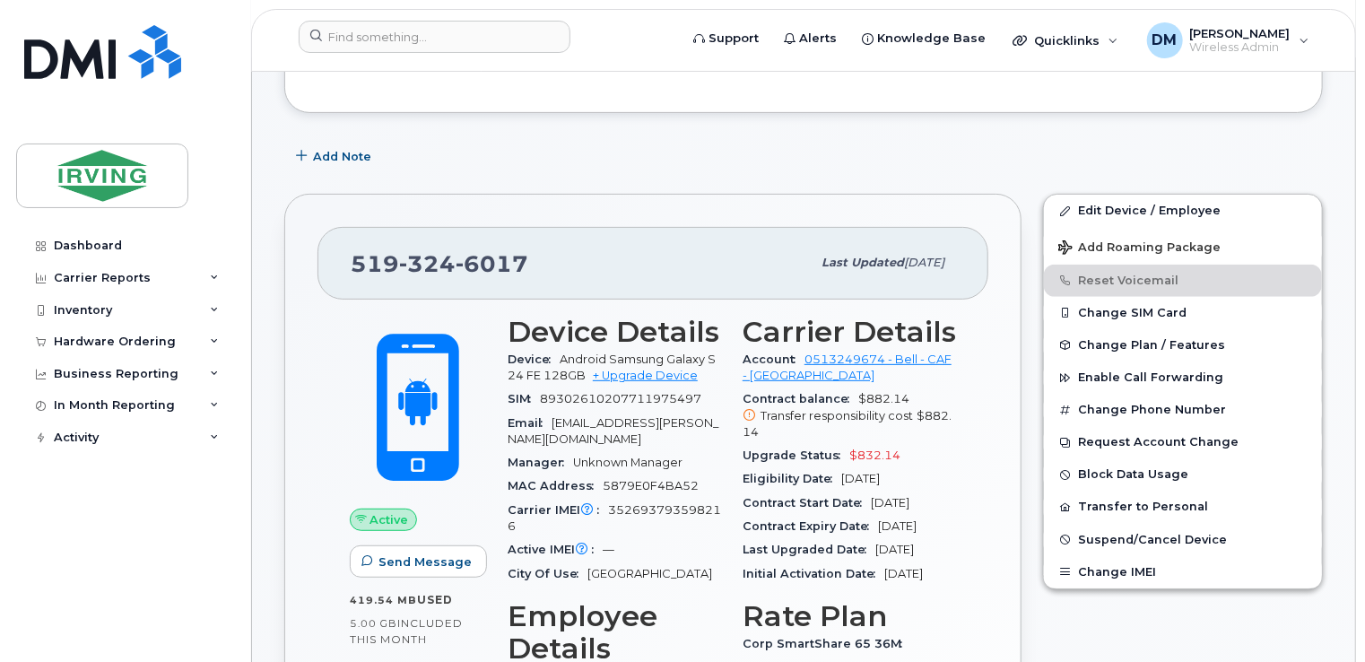
scroll to position [232, 0]
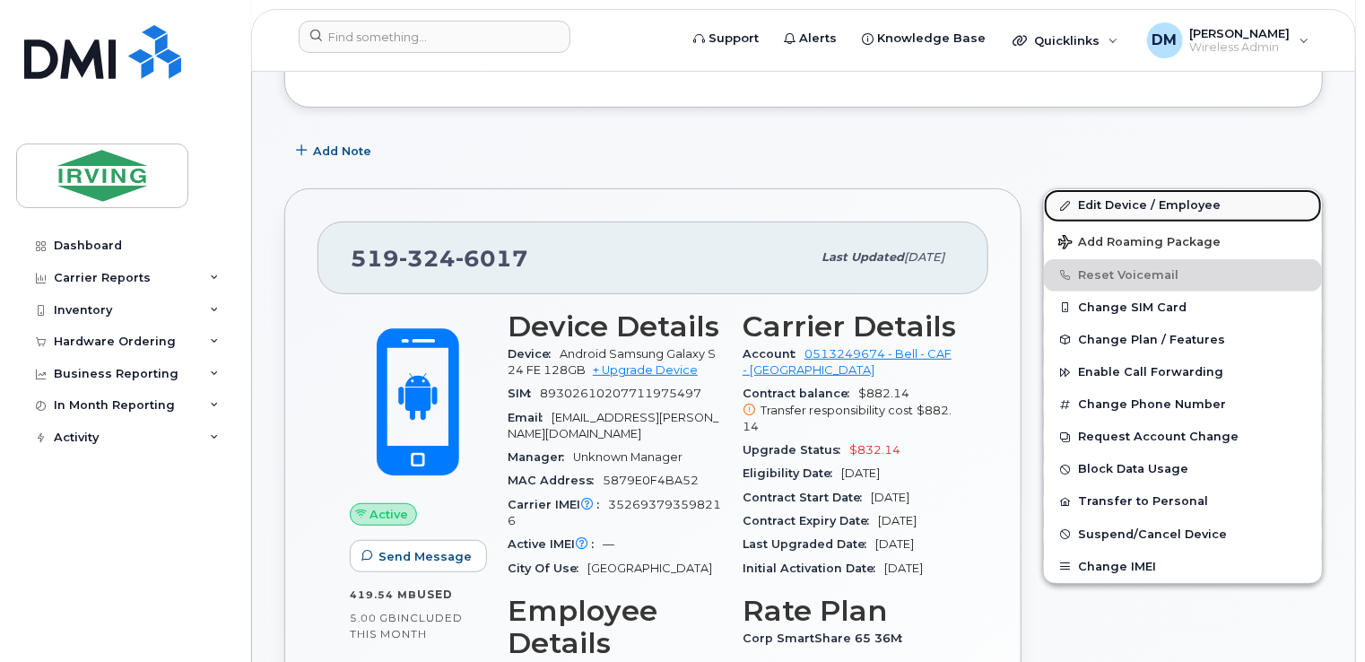
click at [1233, 210] on link "Edit Device / Employee" at bounding box center [1183, 205] width 278 height 32
